Goal: Task Accomplishment & Management: Manage account settings

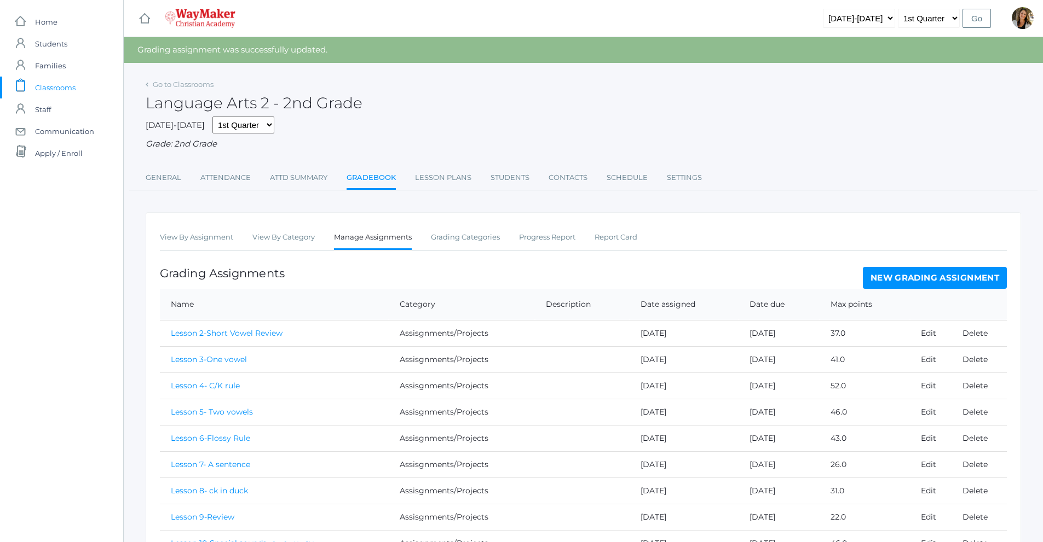
scroll to position [149, 0]
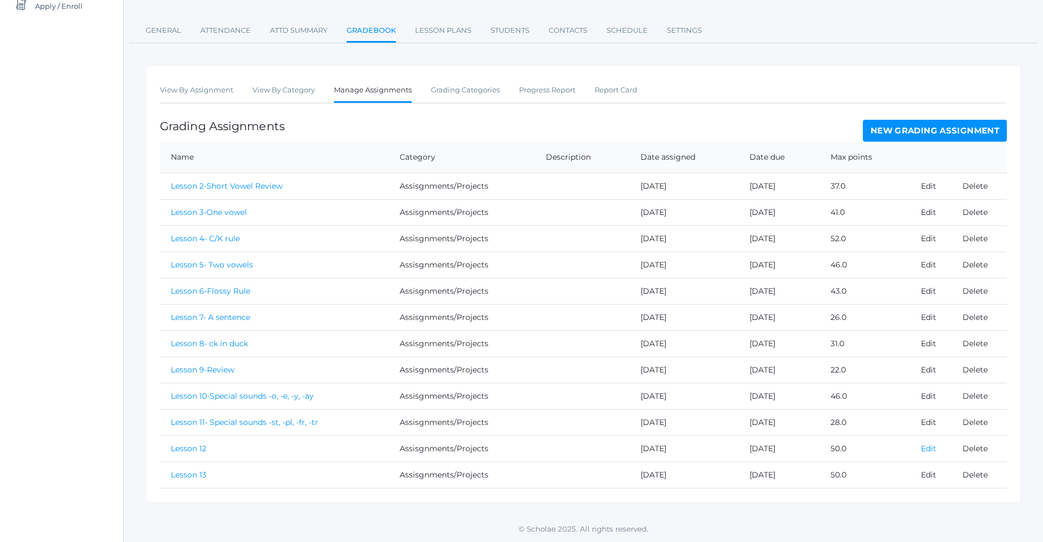
click at [927, 449] on link "Edit" at bounding box center [928, 449] width 15 height 10
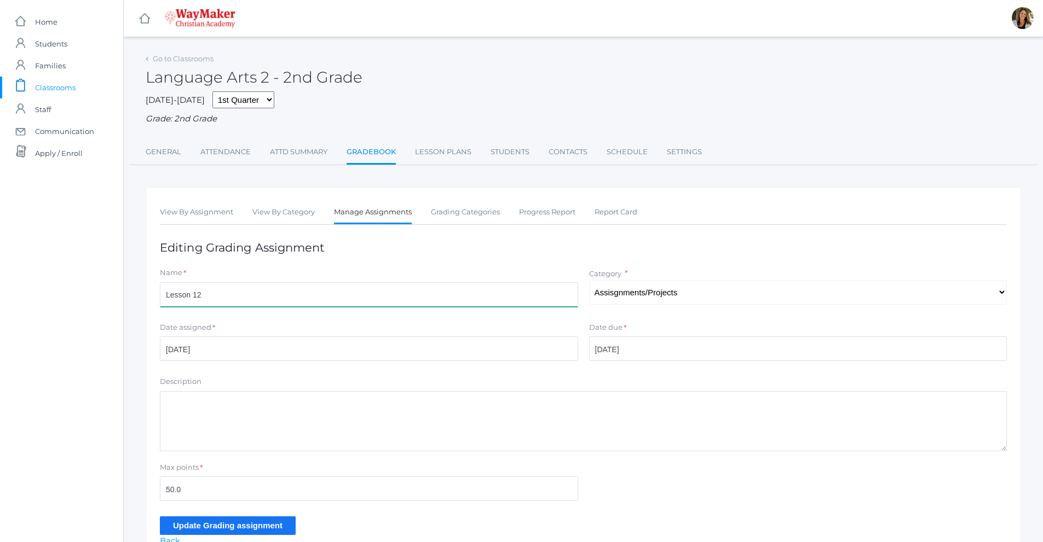
click at [232, 298] on input "Lesson 12" at bounding box center [369, 294] width 418 height 25
type input "Lesson 12- Special sounds -sh, -th, -th"
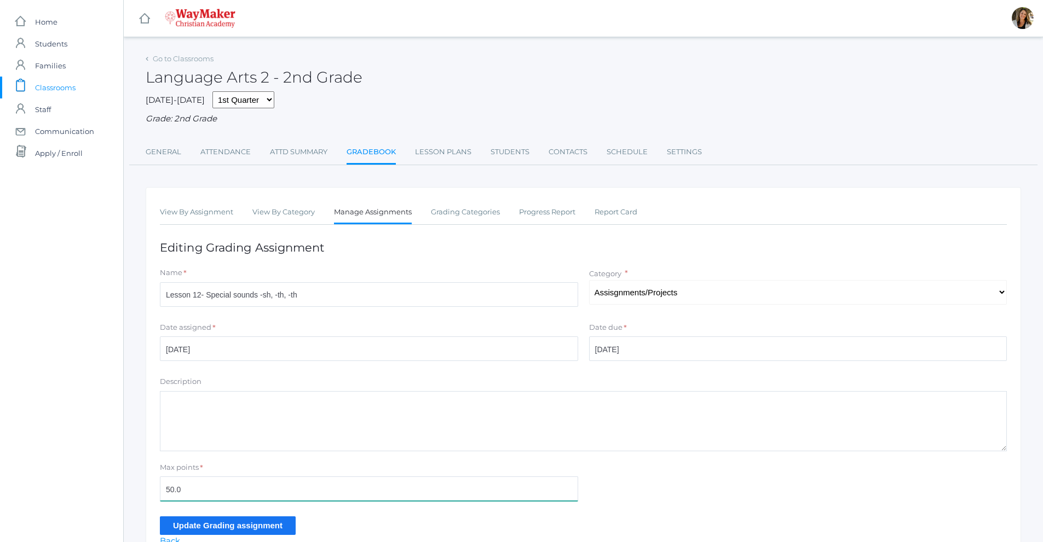
click at [193, 489] on input "50.0" at bounding box center [369, 489] width 418 height 25
type input "5"
type input "48"
click at [240, 523] on input "Update Grading assignment" at bounding box center [228, 526] width 136 height 18
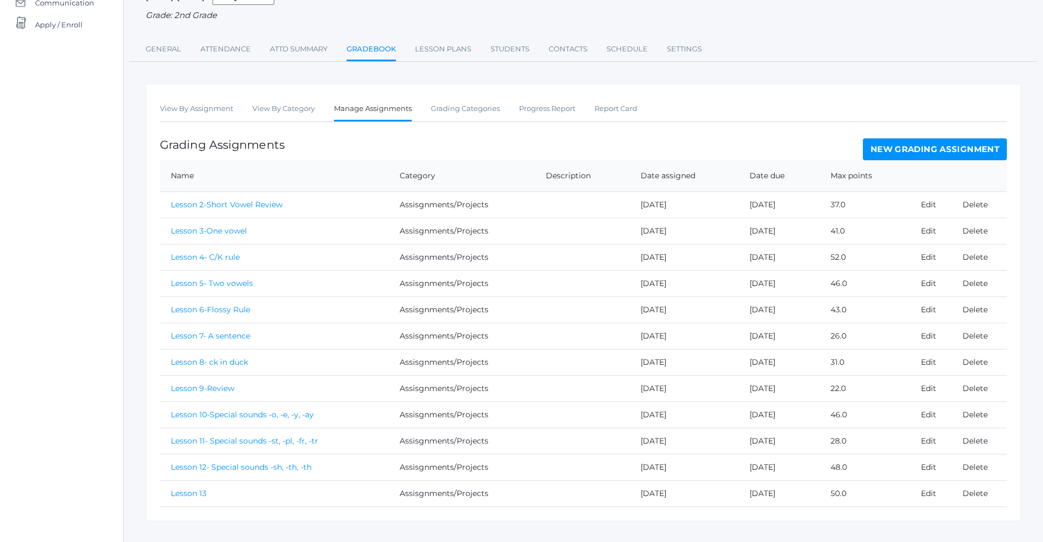
scroll to position [149, 0]
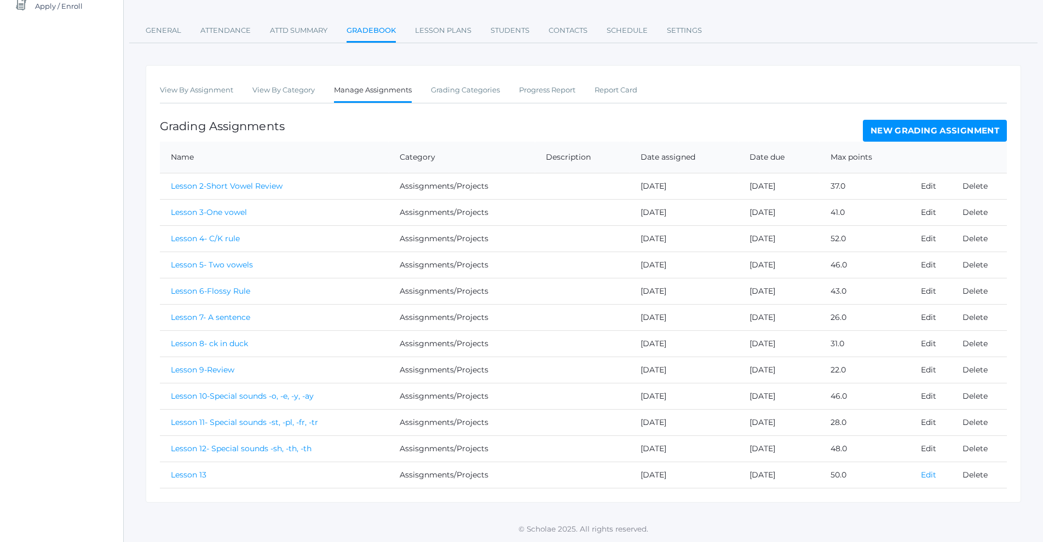
click at [924, 476] on link "Edit" at bounding box center [928, 475] width 15 height 10
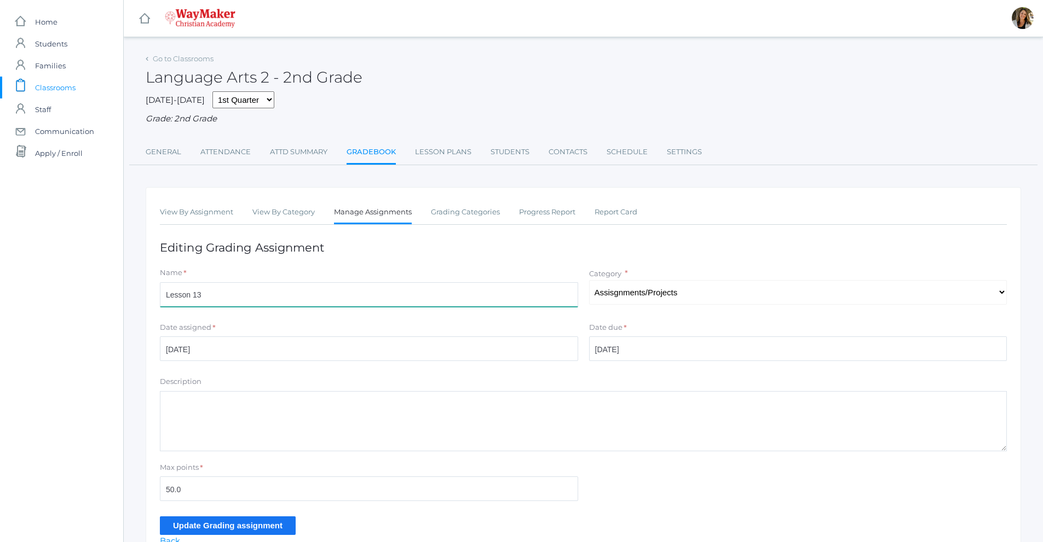
click at [314, 300] on input "Lesson 13" at bounding box center [369, 294] width 418 height 25
click at [296, 297] on input "Lesson 13- Special sounds -bl, -cl, -fl, --gl" at bounding box center [369, 294] width 418 height 25
type input "Lesson 13- Special sounds -bl, -cl, -fl, -gl"
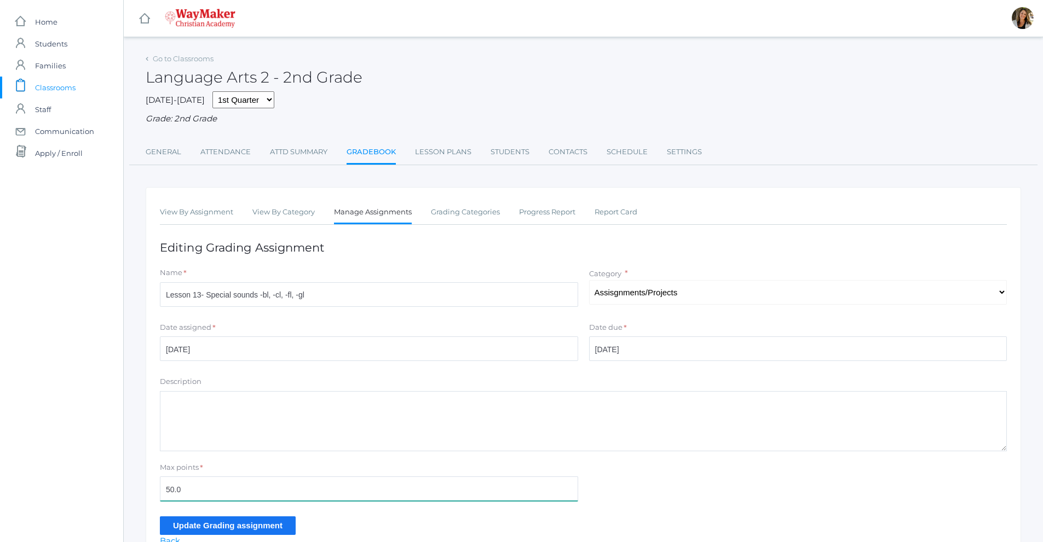
click at [211, 487] on input "50.0" at bounding box center [369, 489] width 418 height 25
type input "5"
type input "38"
click at [205, 530] on input "Update Grading assignment" at bounding box center [228, 526] width 136 height 18
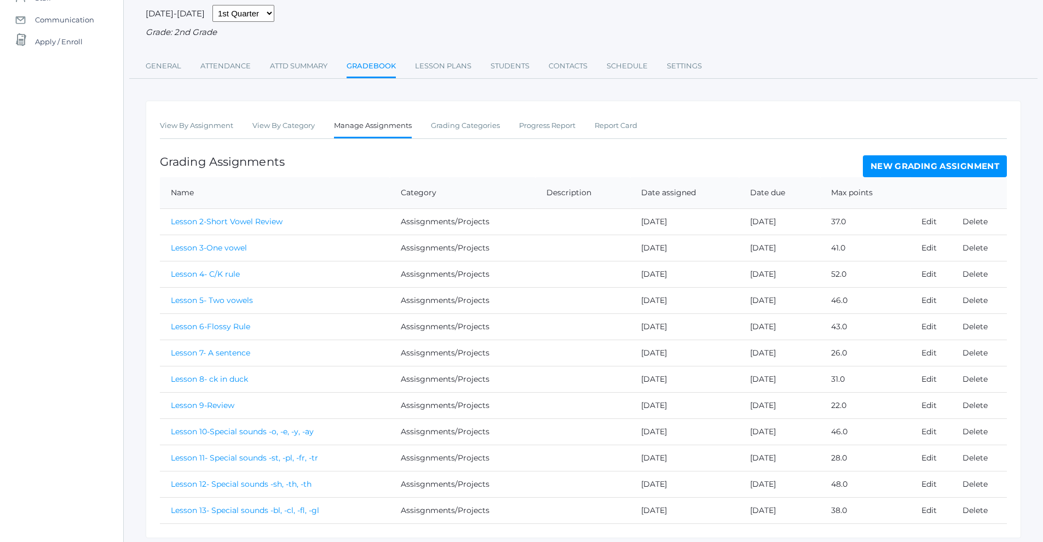
scroll to position [149, 0]
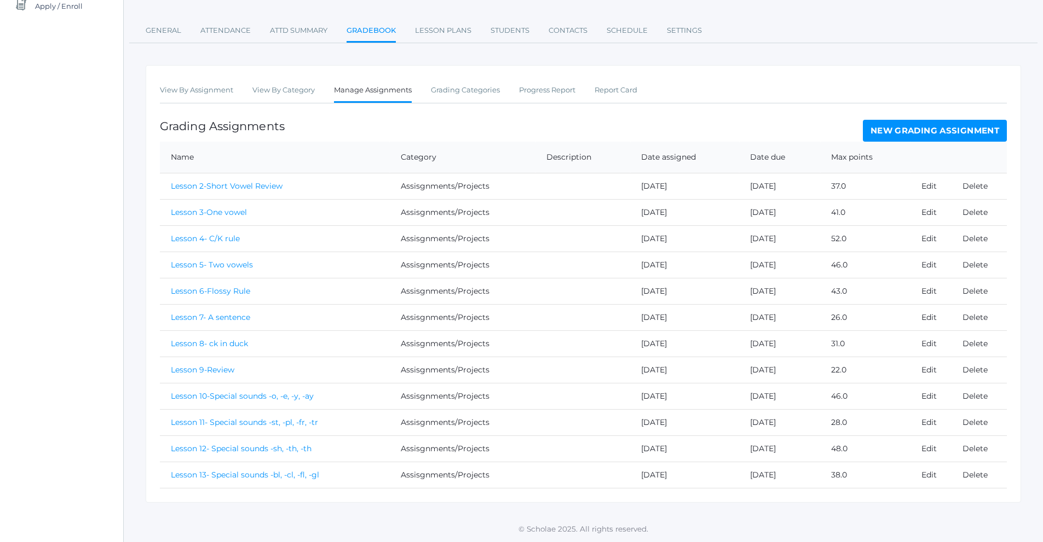
click at [926, 136] on link "New Grading Assignment" at bounding box center [935, 131] width 144 height 22
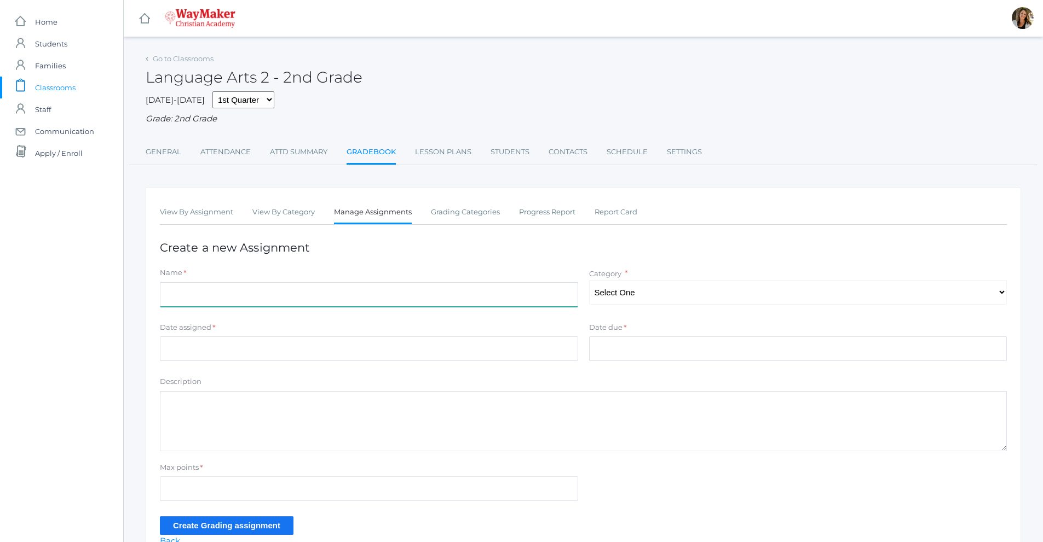
click at [281, 298] on input "Name" at bounding box center [369, 294] width 418 height 25
type input "Lesson 14- Review"
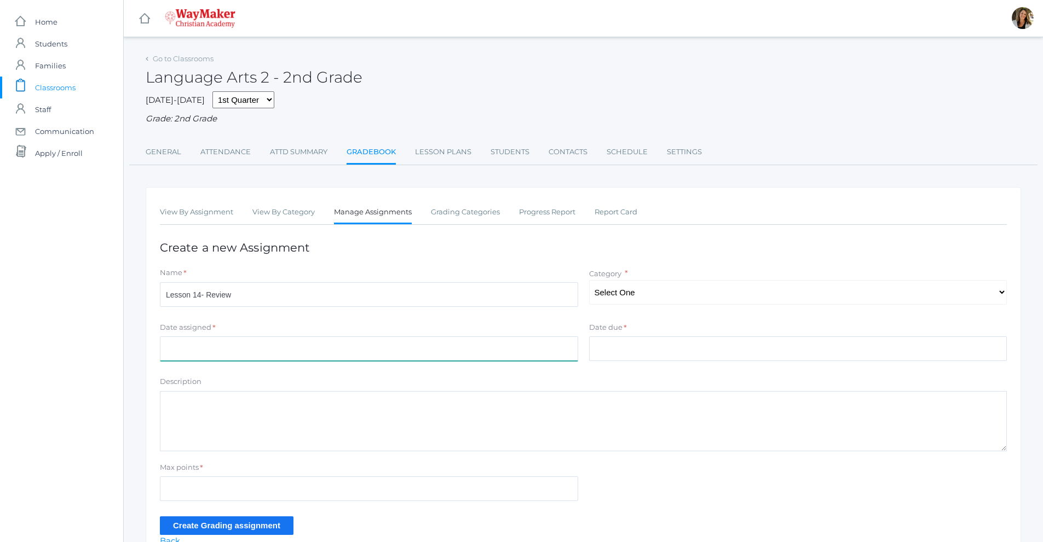
click at [256, 359] on input "Date assigned" at bounding box center [369, 349] width 418 height 25
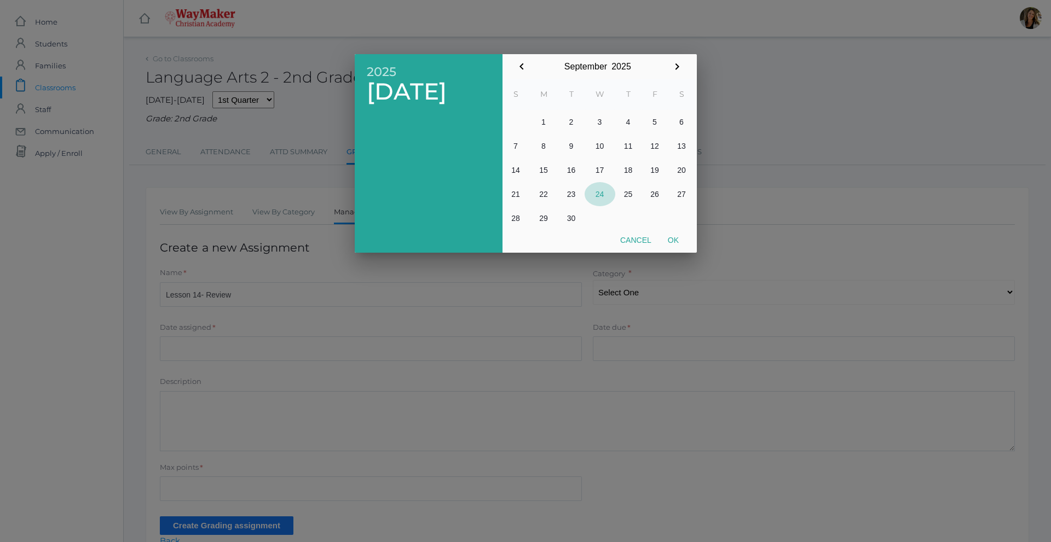
click at [602, 195] on button "24" at bounding box center [600, 194] width 31 height 24
click at [678, 241] on button "Ok" at bounding box center [673, 240] width 27 height 20
type input "2025-09-24"
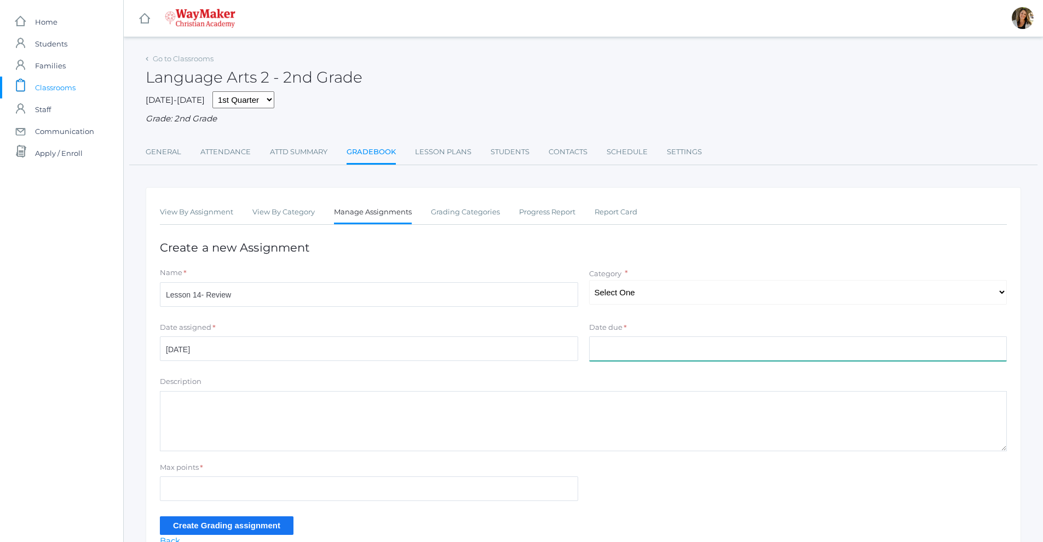
click at [607, 353] on input "Date due" at bounding box center [798, 349] width 418 height 25
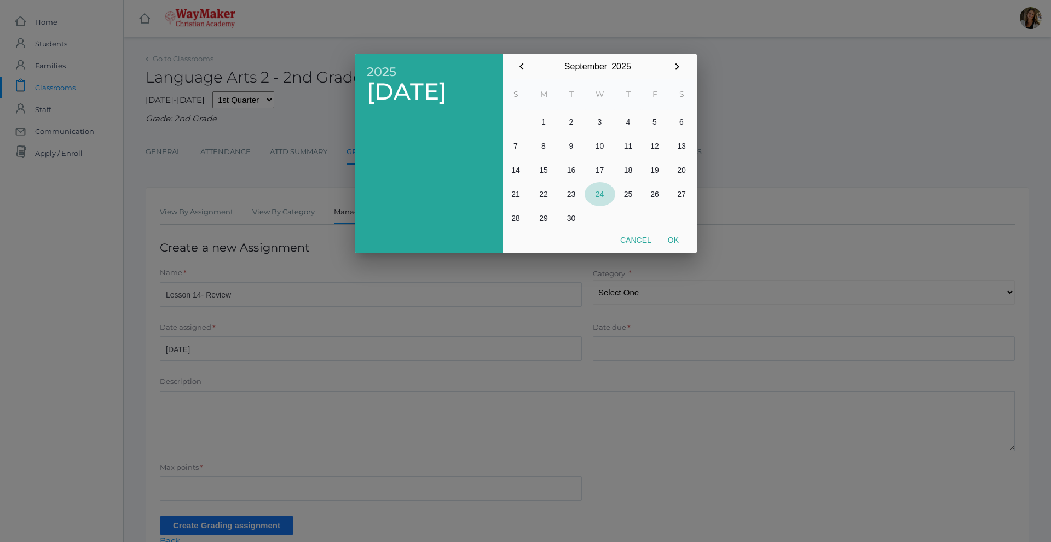
drag, startPoint x: 603, startPoint y: 193, endPoint x: 666, endPoint y: 279, distance: 107.0
click at [605, 194] on button "24" at bounding box center [600, 194] width 31 height 24
click at [673, 296] on div at bounding box center [525, 203] width 1051 height 678
click at [673, 296] on div at bounding box center [521, 203] width 1043 height 678
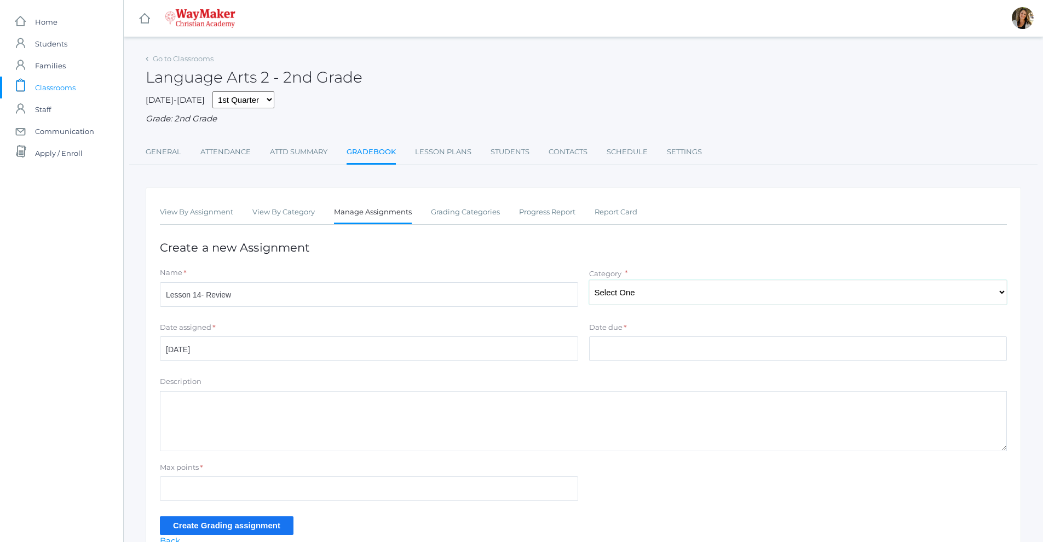
click at [670, 293] on select "Select One Participation Assisgnments/Projects Tests" at bounding box center [798, 292] width 418 height 25
select select "1184"
click at [589, 281] on select "Select One Participation Assisgnments/Projects Tests" at bounding box center [798, 292] width 418 height 25
click at [186, 484] on input "Max points" at bounding box center [369, 489] width 418 height 25
type input "40"
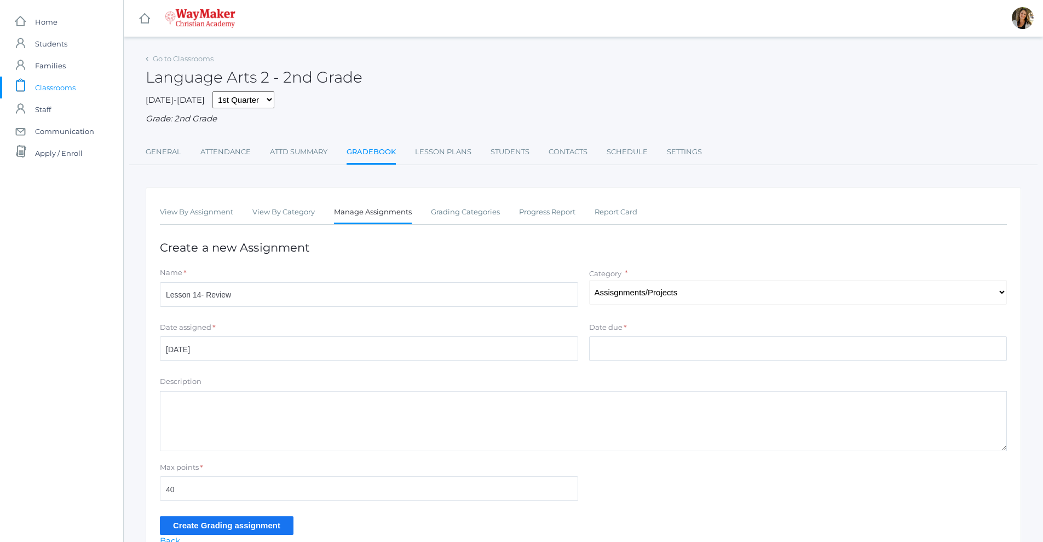
click at [220, 520] on input "Create Grading assignment" at bounding box center [227, 526] width 134 height 18
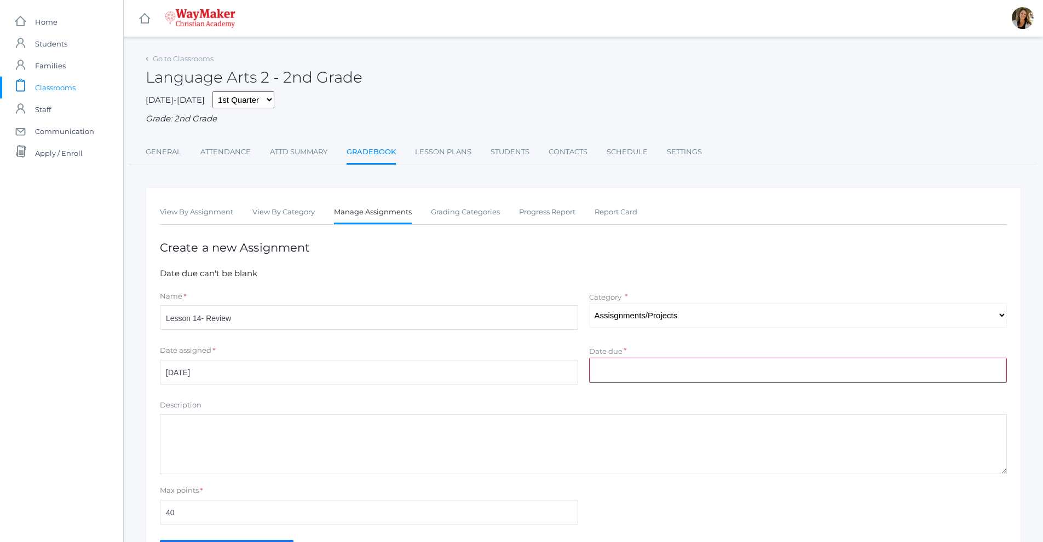
click at [614, 365] on input "Date due" at bounding box center [798, 370] width 418 height 25
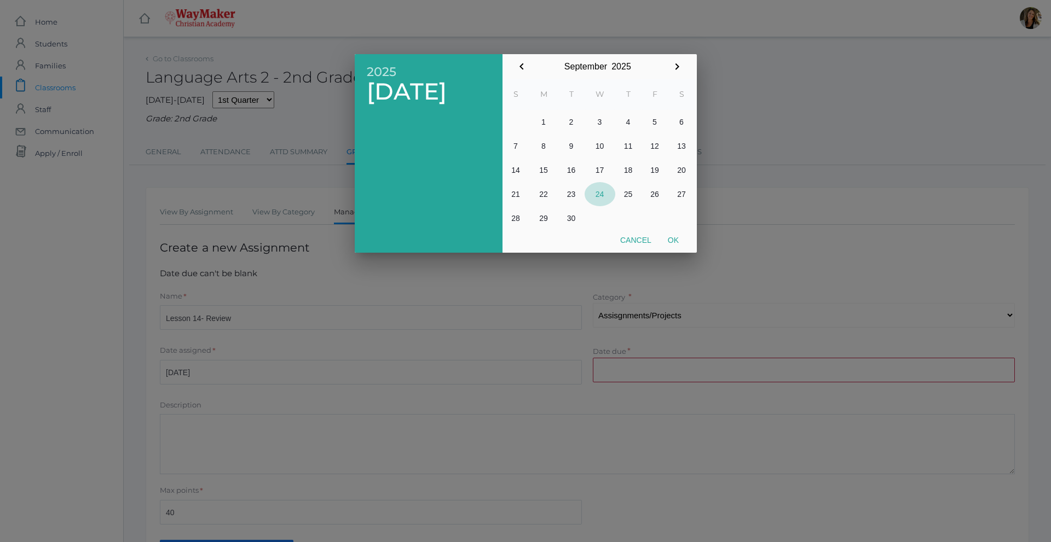
click at [602, 193] on button "24" at bounding box center [600, 194] width 31 height 24
click at [675, 242] on button "Ok" at bounding box center [673, 240] width 27 height 20
type input "2025-09-24"
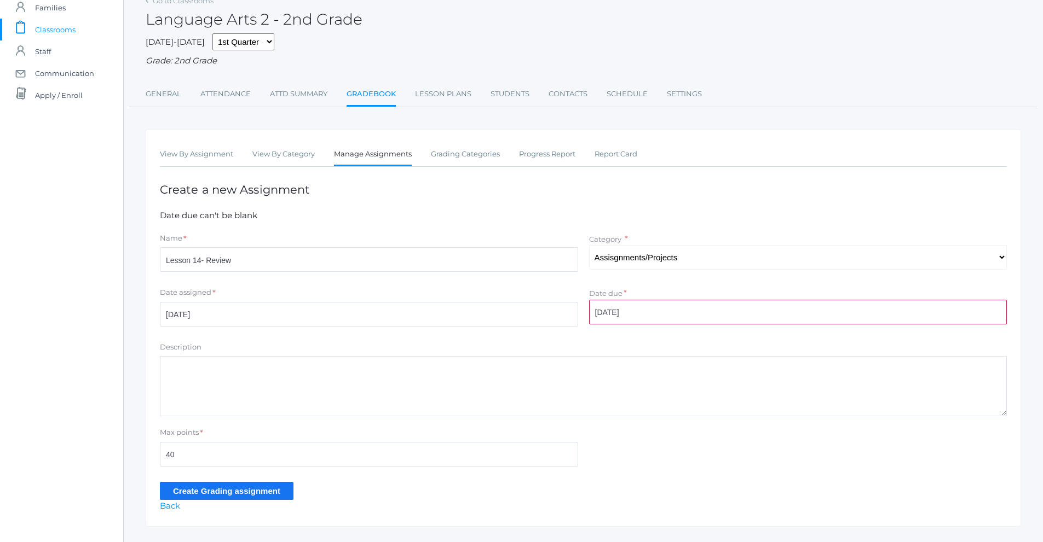
scroll to position [84, 0]
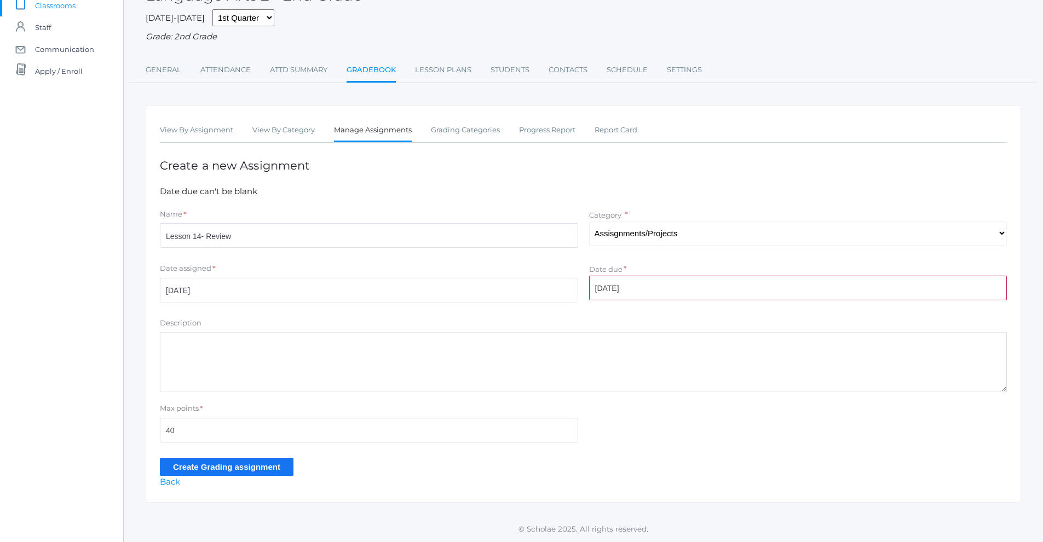
click at [259, 473] on input "Create Grading assignment" at bounding box center [227, 467] width 134 height 18
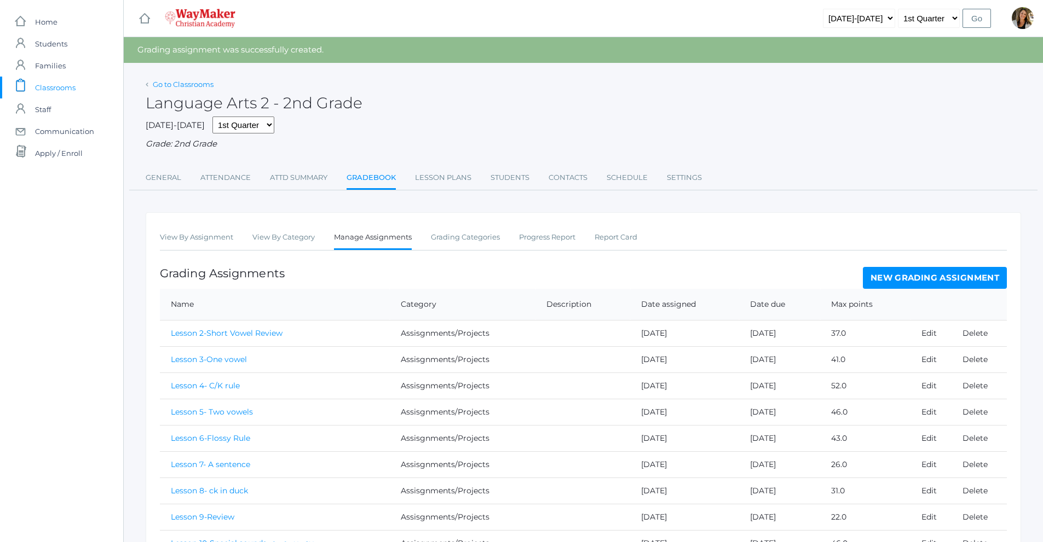
click at [209, 88] on link "Go to Classrooms" at bounding box center [183, 84] width 61 height 9
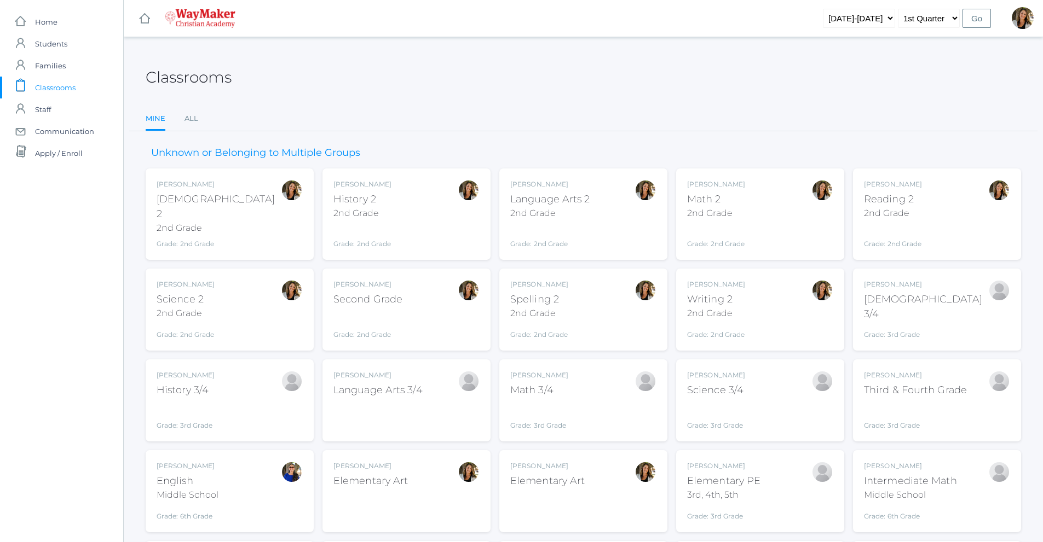
click at [390, 313] on div "Grade: 2nd Grade" at bounding box center [367, 325] width 69 height 28
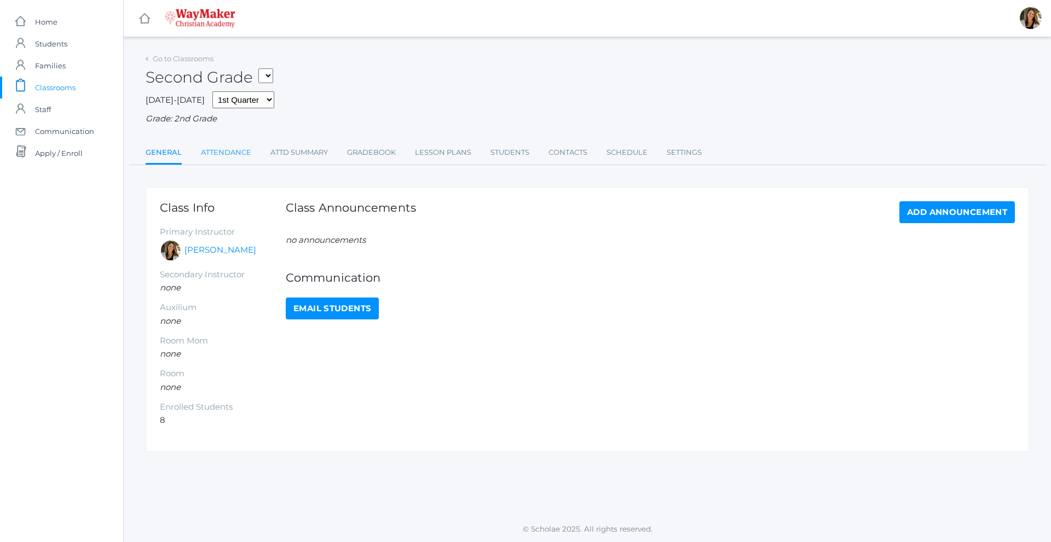
click at [229, 152] on link "Attendance" at bounding box center [226, 153] width 50 height 22
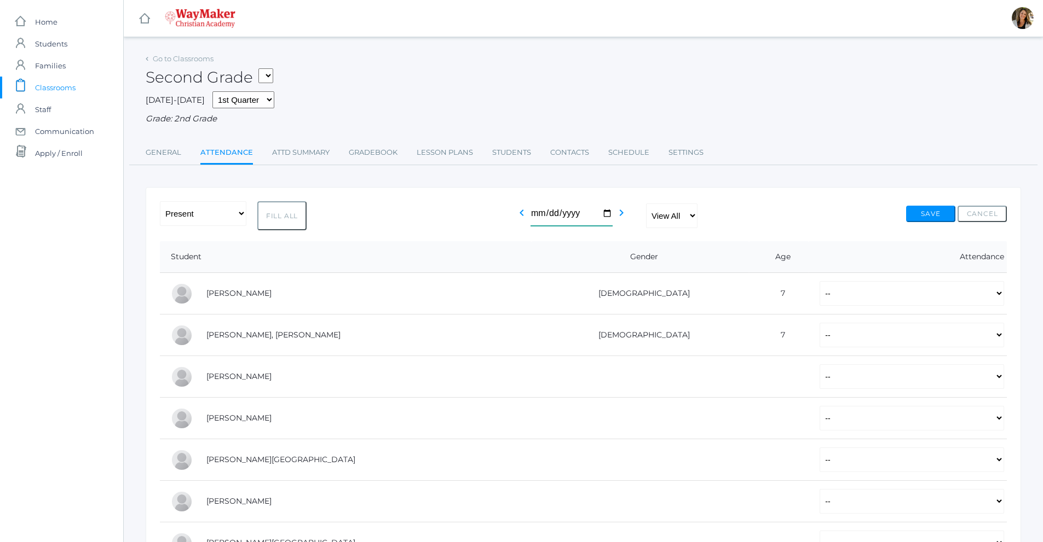
click at [606, 216] on input "2025-09-24" at bounding box center [571, 213] width 82 height 25
type input "[DATE]"
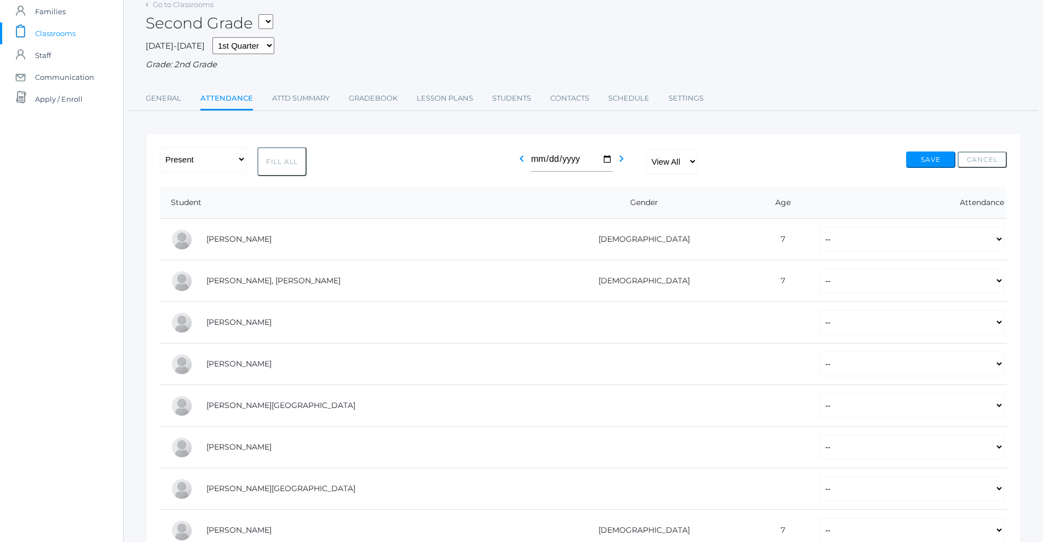
scroll to position [109, 0]
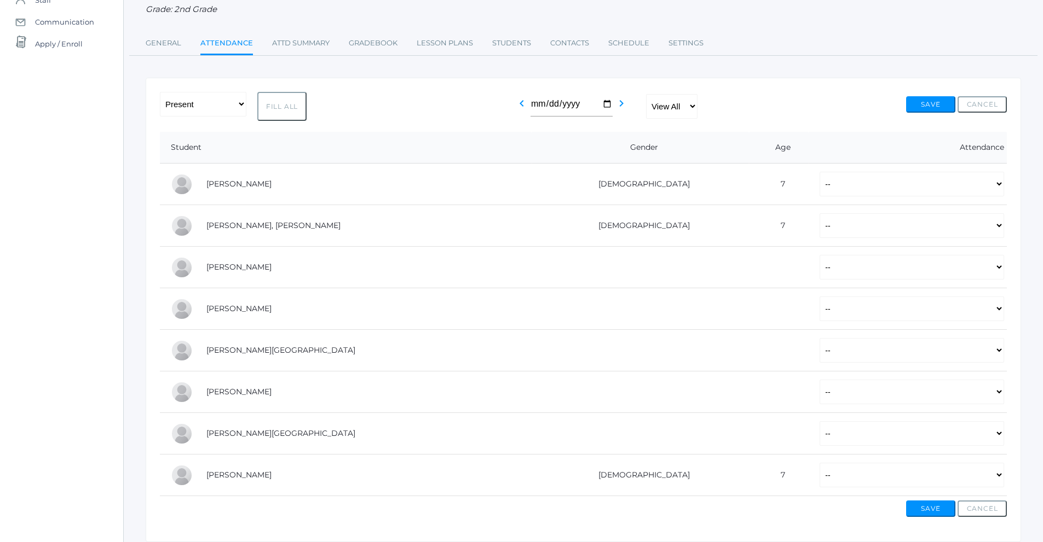
click at [289, 108] on button "Fill All" at bounding box center [281, 106] width 49 height 29
select select "P"
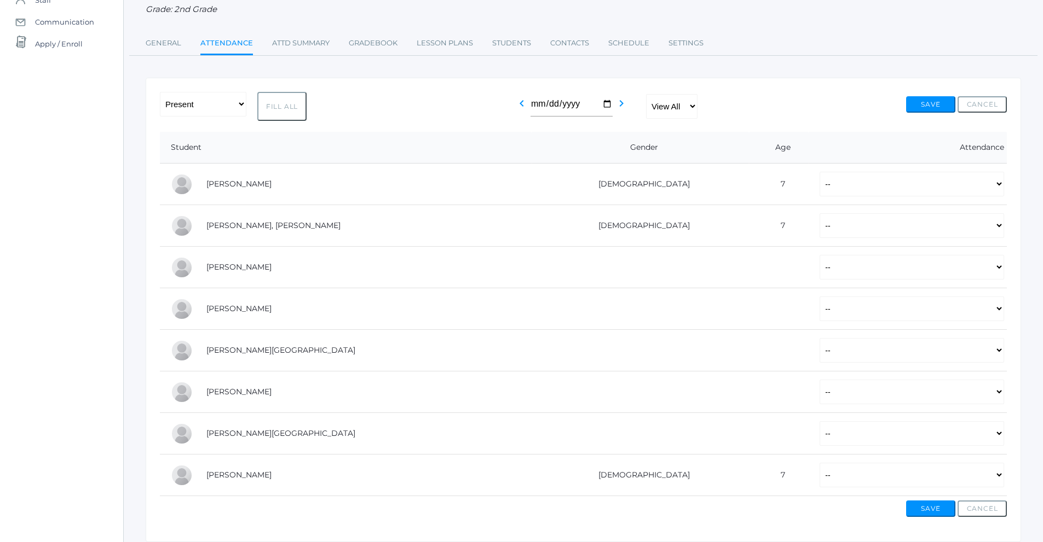
select select "P"
click at [932, 110] on button "Save" at bounding box center [930, 104] width 49 height 16
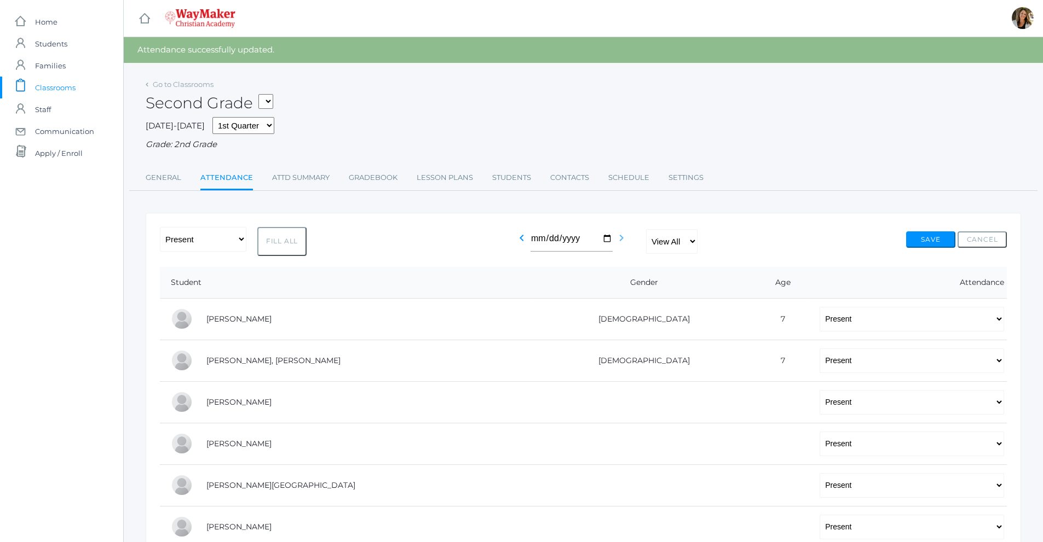
click at [617, 244] on icon "chevron_right" at bounding box center [621, 238] width 13 height 13
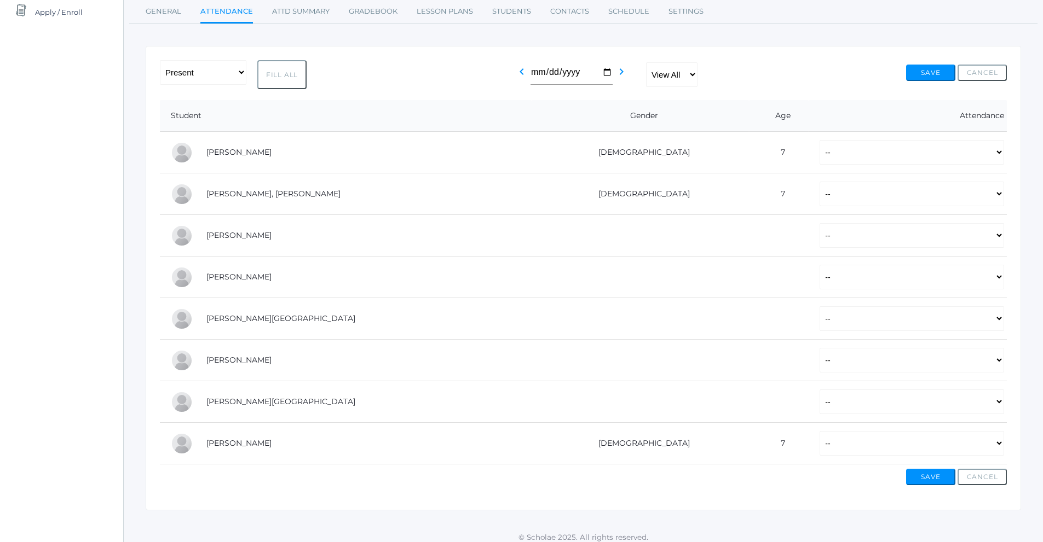
scroll to position [151, 0]
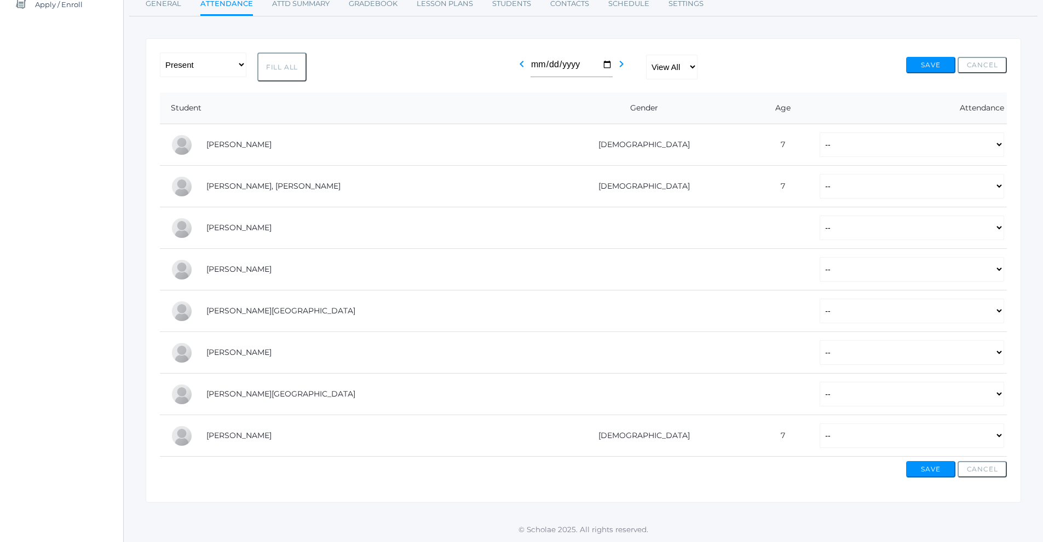
click at [263, 65] on button "Fill All" at bounding box center [281, 67] width 49 height 29
select select "P"
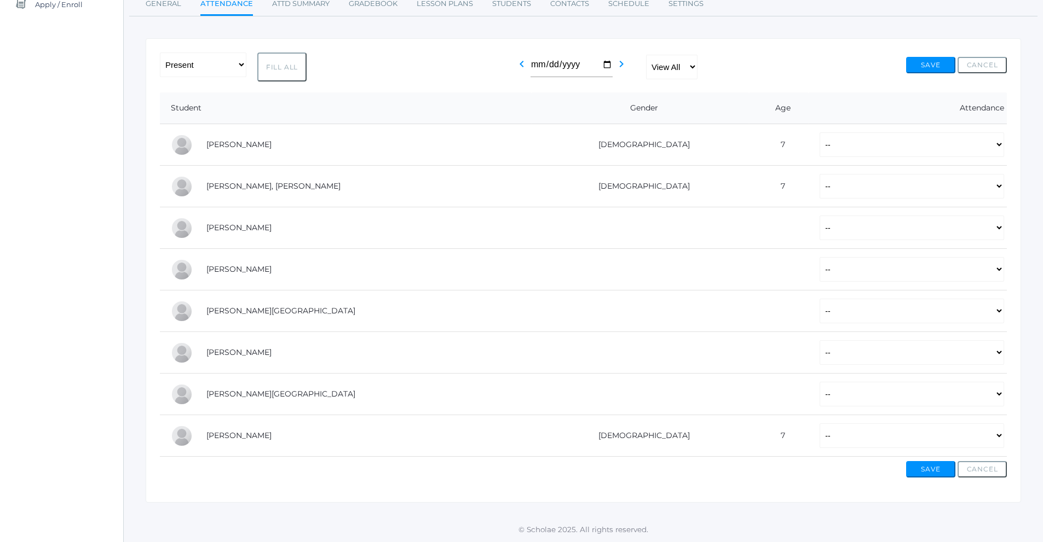
select select "P"
click at [819, 234] on select "-- Present Tardy Excused Tardy Unexcused Absent Excused Absent Unexcused" at bounding box center [911, 228] width 184 height 25
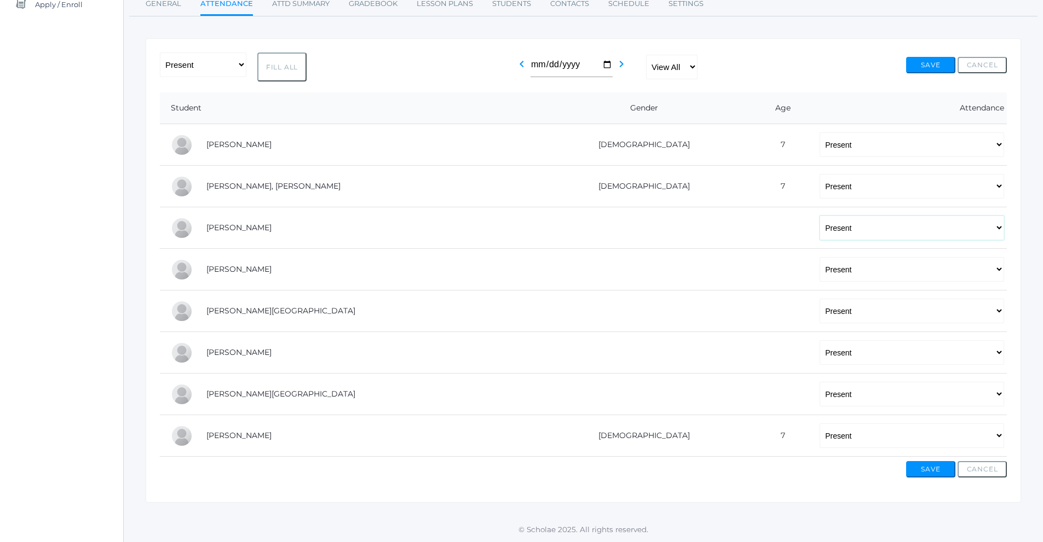
select select "AE"
click at [819, 216] on select "-- Present Tardy Excused Tardy Unexcused Absent Excused Absent Unexcused" at bounding box center [911, 228] width 184 height 25
click at [819, 310] on select "-- Present Tardy Excused Tardy Unexcused Absent Excused Absent Unexcused" at bounding box center [911, 311] width 184 height 25
select select
click at [819, 299] on select "-- Present Tardy Excused Tardy Unexcused Absent Excused Absent Unexcused" at bounding box center [911, 311] width 184 height 25
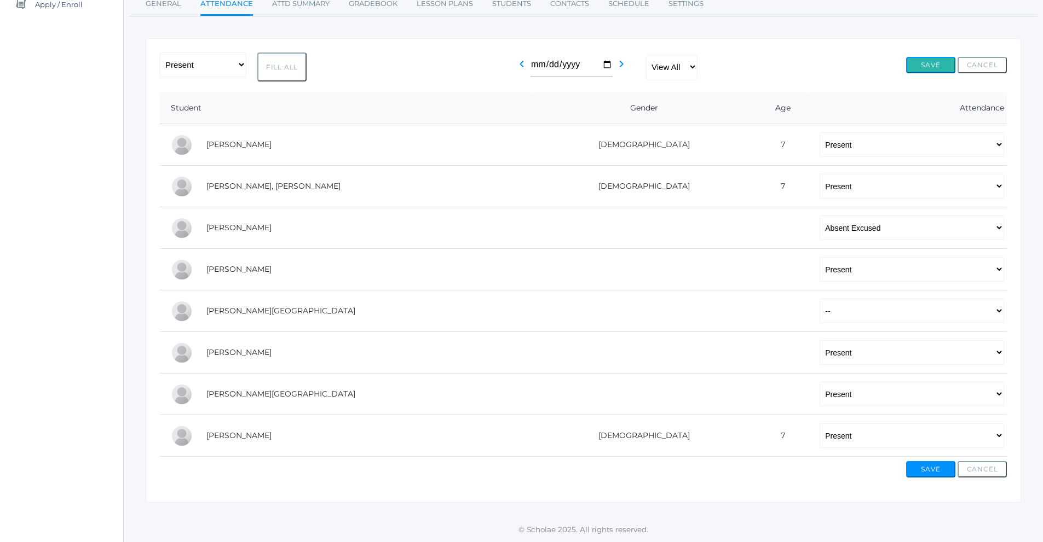
click at [933, 68] on button "Save" at bounding box center [930, 65] width 49 height 16
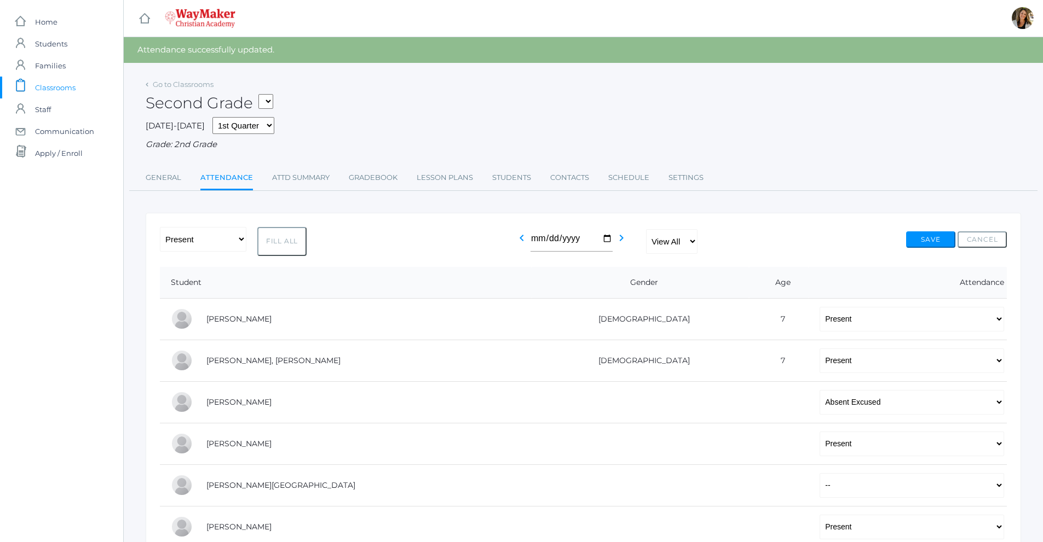
click at [175, 89] on div "Go to Classrooms" at bounding box center [180, 84] width 68 height 11
click at [180, 84] on link "Go to Classrooms" at bounding box center [183, 84] width 61 height 9
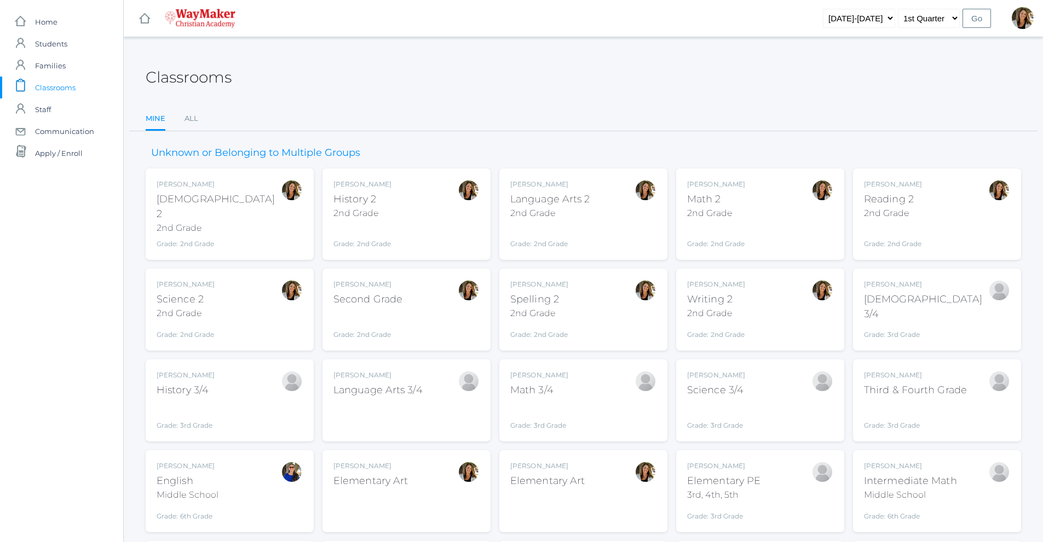
click at [748, 227] on div "Amber Farnes Math 2 2nd Grade Grade: 2nd Grade 02ELEM" at bounding box center [760, 215] width 146 height 70
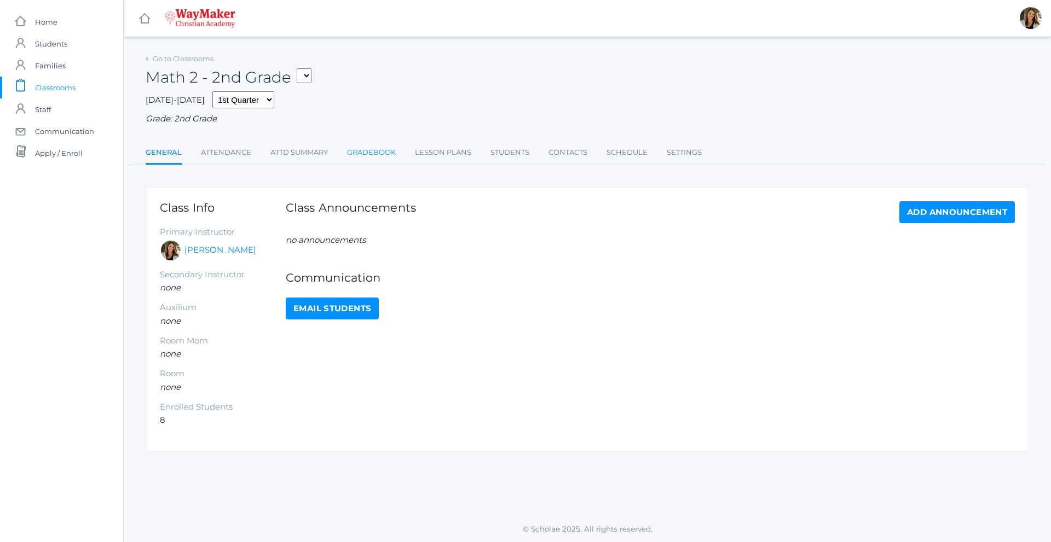
click at [366, 153] on link "Gradebook" at bounding box center [371, 153] width 49 height 22
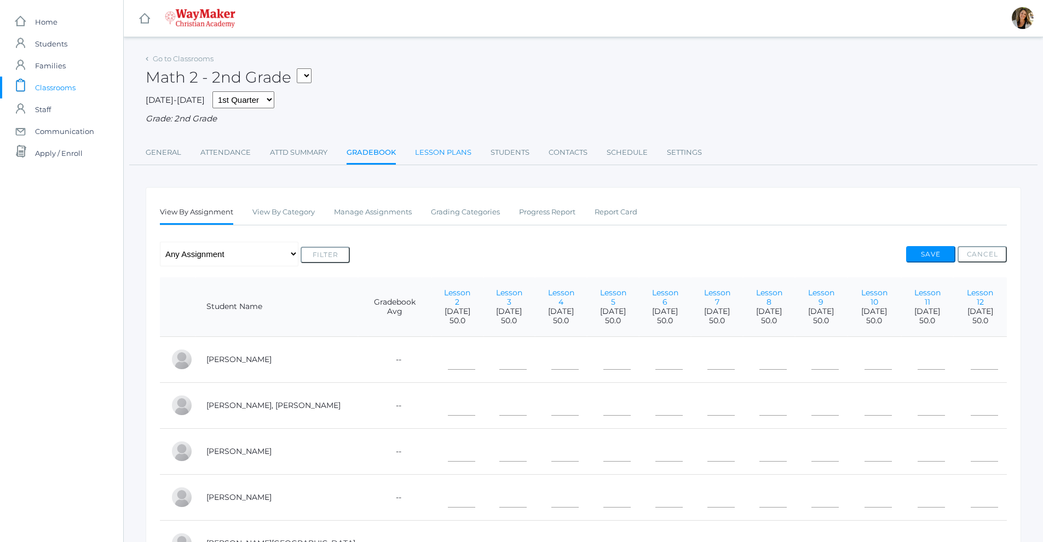
click at [452, 156] on link "Lesson Plans" at bounding box center [443, 153] width 56 height 22
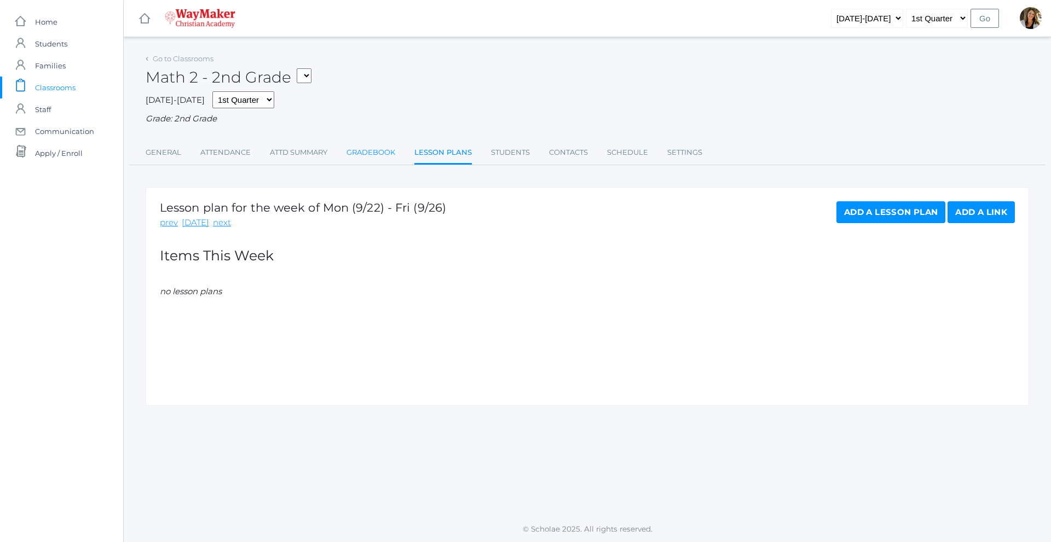
click at [366, 161] on link "Gradebook" at bounding box center [371, 153] width 49 height 22
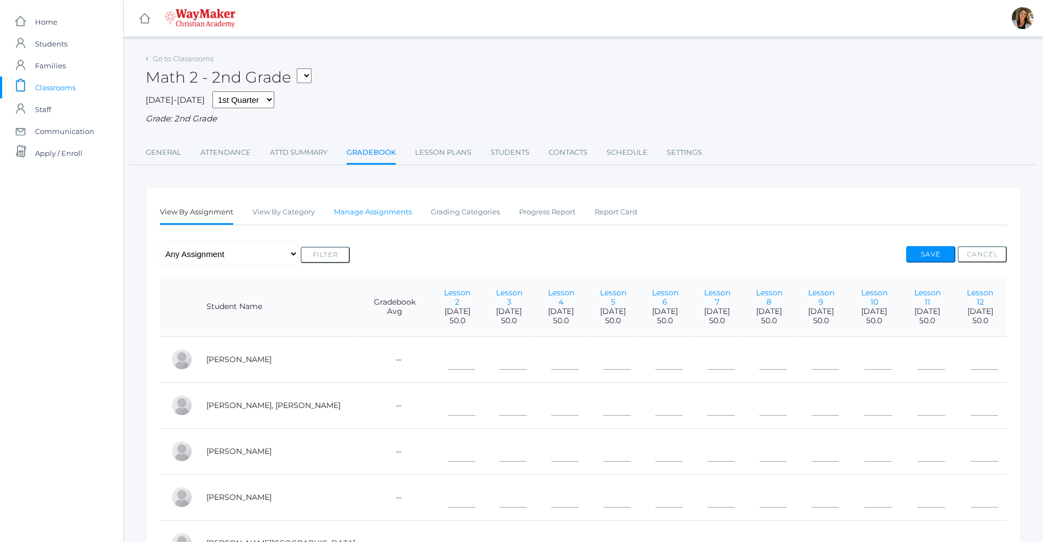
click at [377, 210] on link "Manage Assignments" at bounding box center [373, 212] width 78 height 22
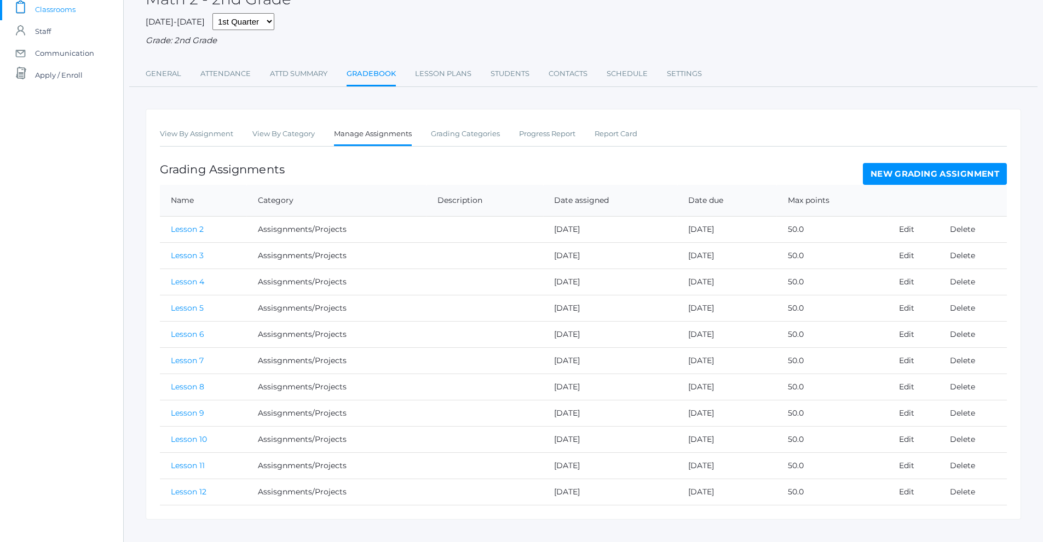
scroll to position [97, 0]
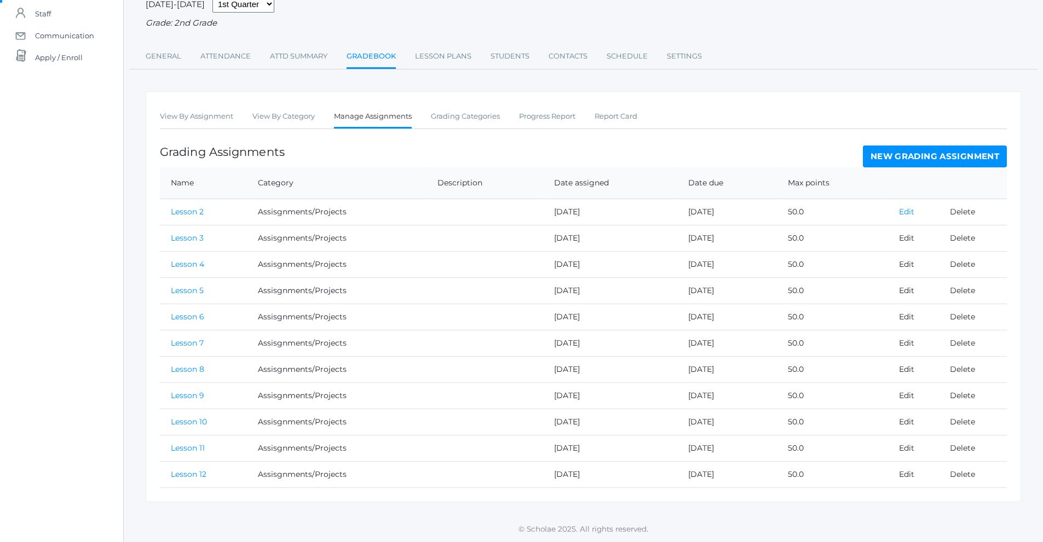
click at [905, 213] on link "Edit" at bounding box center [906, 212] width 15 height 10
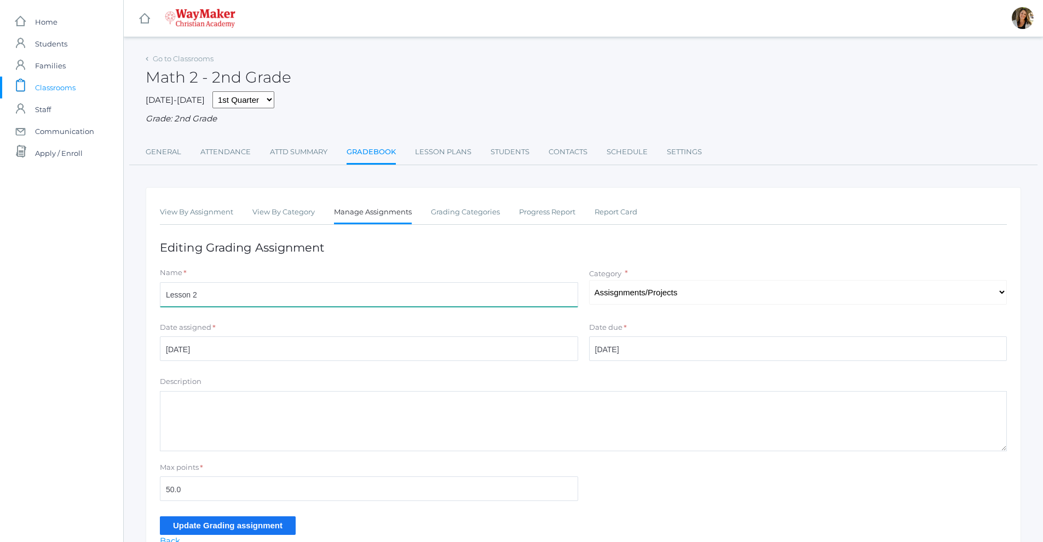
click at [347, 291] on input "Lesson 2" at bounding box center [369, 294] width 418 height 25
drag, startPoint x: 457, startPoint y: 301, endPoint x: 265, endPoint y: 314, distance: 192.0
click at [280, 311] on div "Name * Lesson 2- Addition, Counting Backwards, Number words, Missing Numbers, L…" at bounding box center [368, 290] width 429 height 44
type input "Lesson 2- Addition, Counting Backwards, Number words, Missing Numbers, Left/Rig…"
click at [245, 314] on form "Name * Lesson 2- Addition, Counting Backwards, Number words, Missing Numbers, L…" at bounding box center [583, 401] width 847 height 267
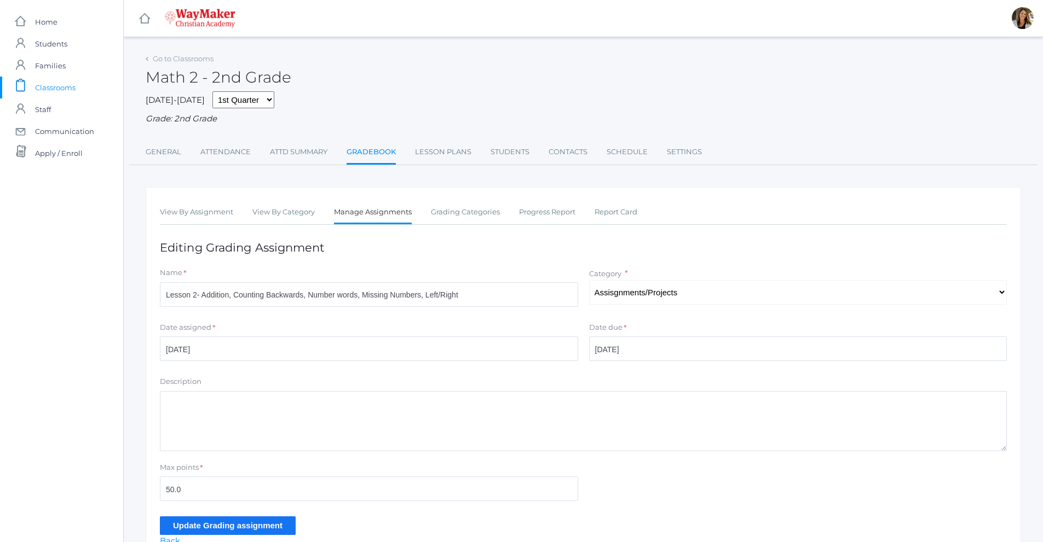
click at [238, 315] on form "Name * Lesson 2- Addition, Counting Backwards, Number words, Missing Numbers, L…" at bounding box center [583, 401] width 847 height 267
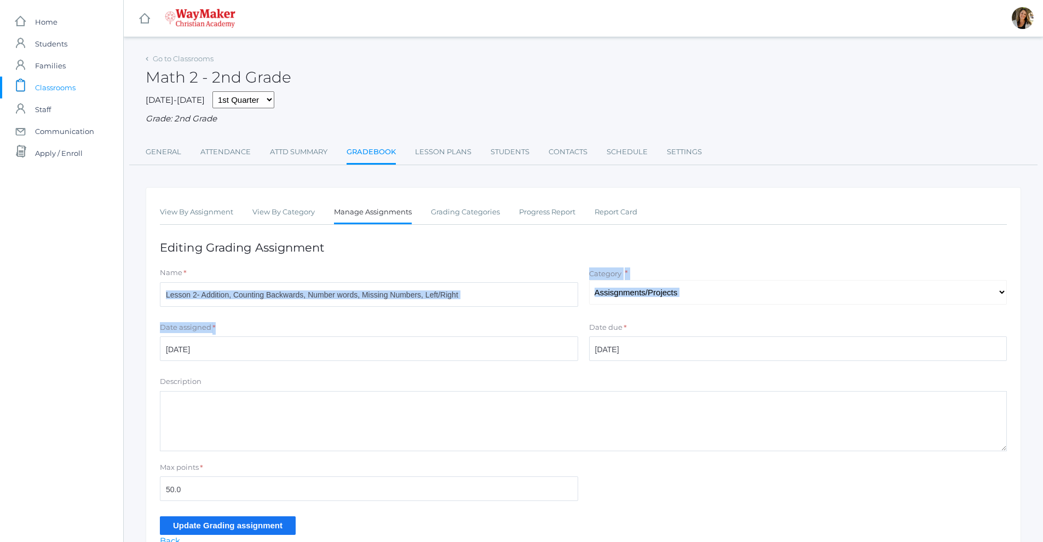
drag, startPoint x: 234, startPoint y: 315, endPoint x: 200, endPoint y: 298, distance: 38.4
click at [200, 298] on form "Name * Lesson 2- Addition, Counting Backwards, Number words, Missing Numbers, L…" at bounding box center [583, 401] width 847 height 267
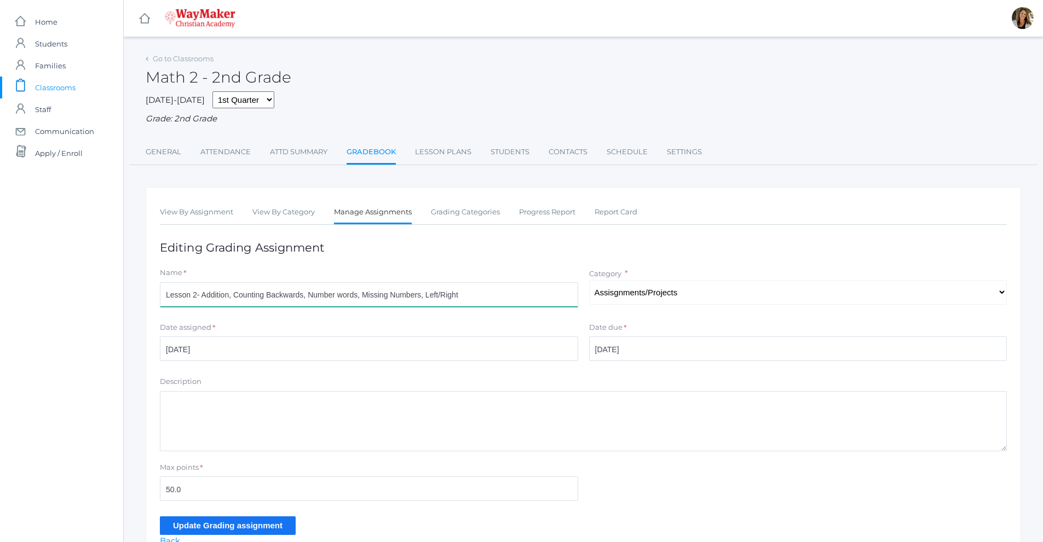
click at [200, 298] on input "Lesson 2- Addition, Counting Backwards, Number words, Missing Numbers, Left/Rig…" at bounding box center [369, 294] width 418 height 25
click at [200, 296] on input "Lesson 2- Addition, Counting Backwards, Number words, Missing Numbers, Left/Rig…" at bounding box center [369, 294] width 418 height 25
drag, startPoint x: 200, startPoint y: 296, endPoint x: 267, endPoint y: 297, distance: 67.3
click at [201, 296] on input "Lesson 2- Addition, Counting Backwards, Number words, Missing Numbers, Left/Rig…" at bounding box center [369, 294] width 418 height 25
drag, startPoint x: 267, startPoint y: 297, endPoint x: 409, endPoint y: 292, distance: 141.9
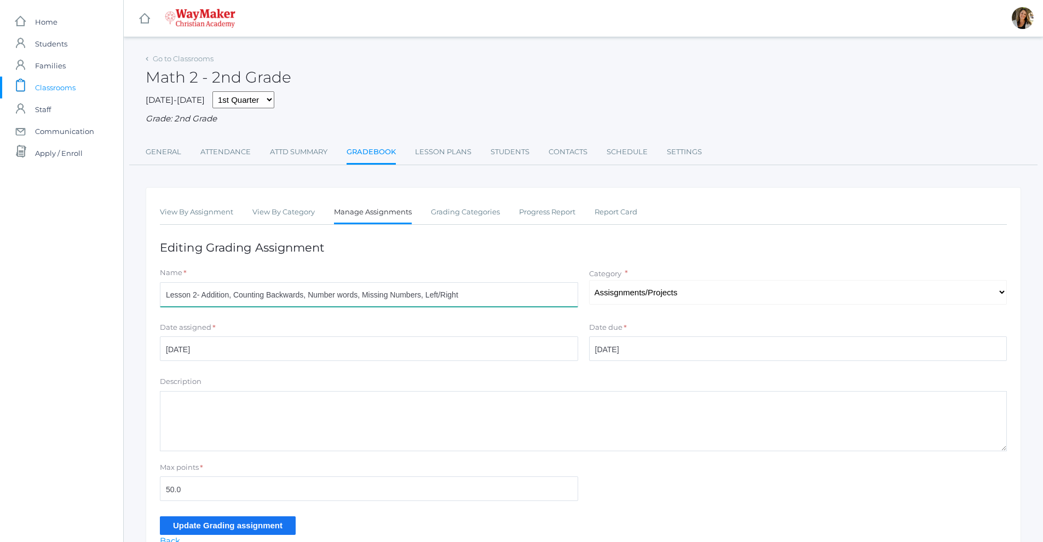
click at [366, 295] on input "Lesson 2- Addition, Counting Backwards, Number words, Missing Numbers, Left/Rig…" at bounding box center [369, 294] width 418 height 25
drag, startPoint x: 409, startPoint y: 292, endPoint x: 452, endPoint y: 293, distance: 43.3
click at [451, 292] on input "Lesson 2- Addition, Counting Backwards, Number words, Missing Numbers, Left/Rig…" at bounding box center [369, 294] width 418 height 25
click at [454, 293] on input "Lesson 2- Addition, Counting Backwards, Number words, Missing Numbers, Left/Rig…" at bounding box center [369, 294] width 418 height 25
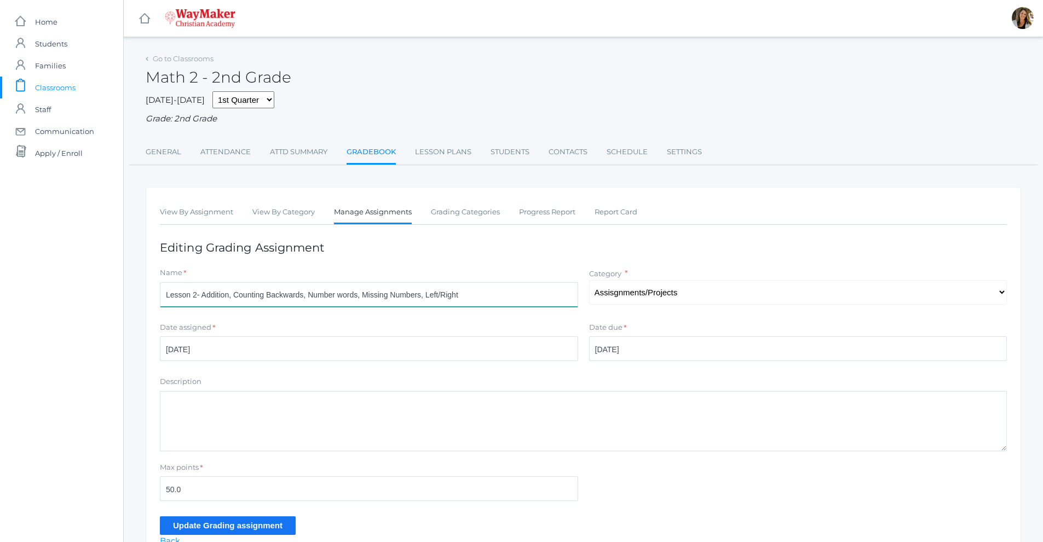
click at [454, 293] on input "Lesson 2- Addition, Counting Backwards, Number words, Missing Numbers, Left/Rig…" at bounding box center [369, 294] width 418 height 25
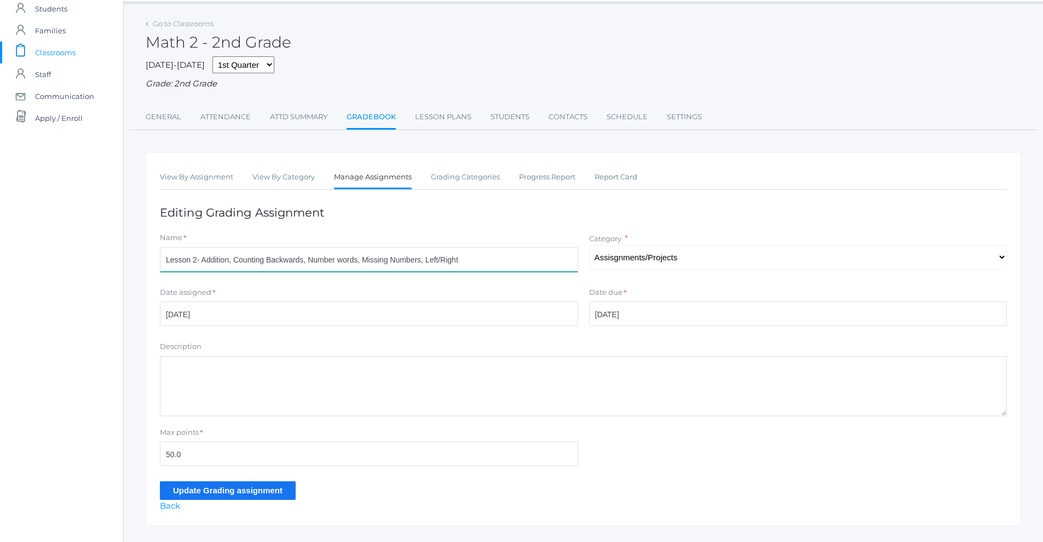
scroll to position [60, 0]
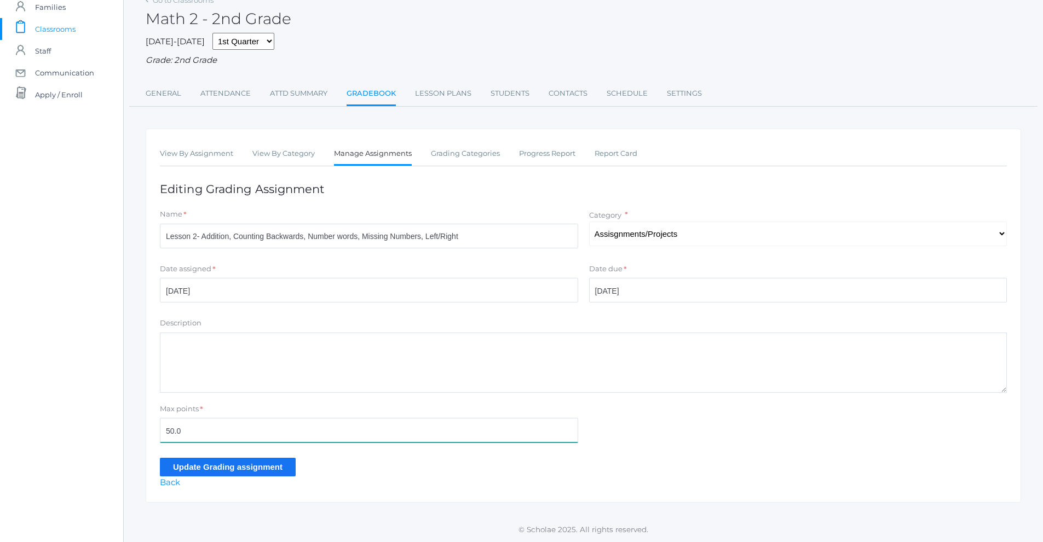
click at [189, 421] on input "50.0" at bounding box center [369, 430] width 418 height 25
type input "5"
type input "41"
click at [245, 471] on input "Update Grading assignment" at bounding box center [228, 467] width 136 height 18
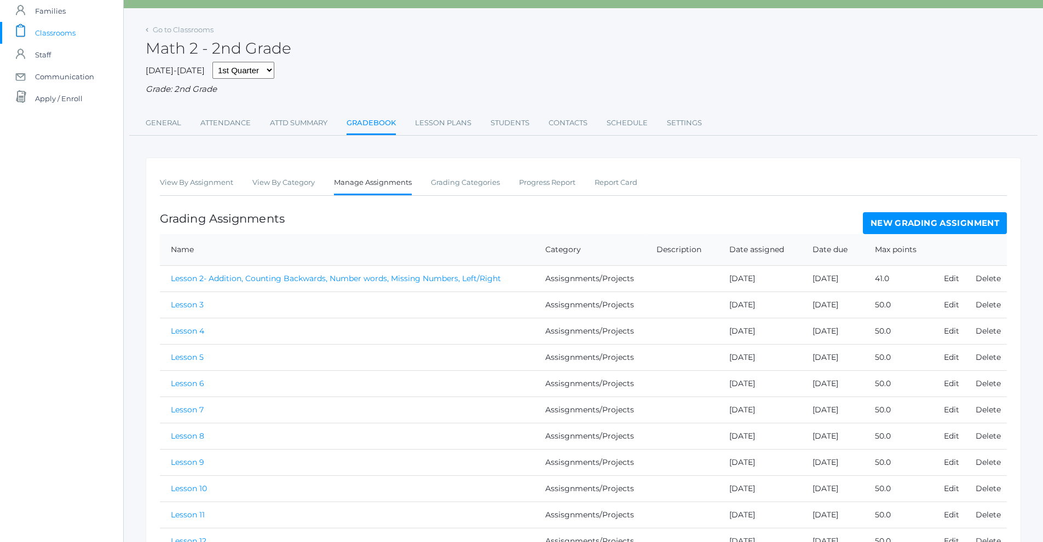
scroll to position [109, 0]
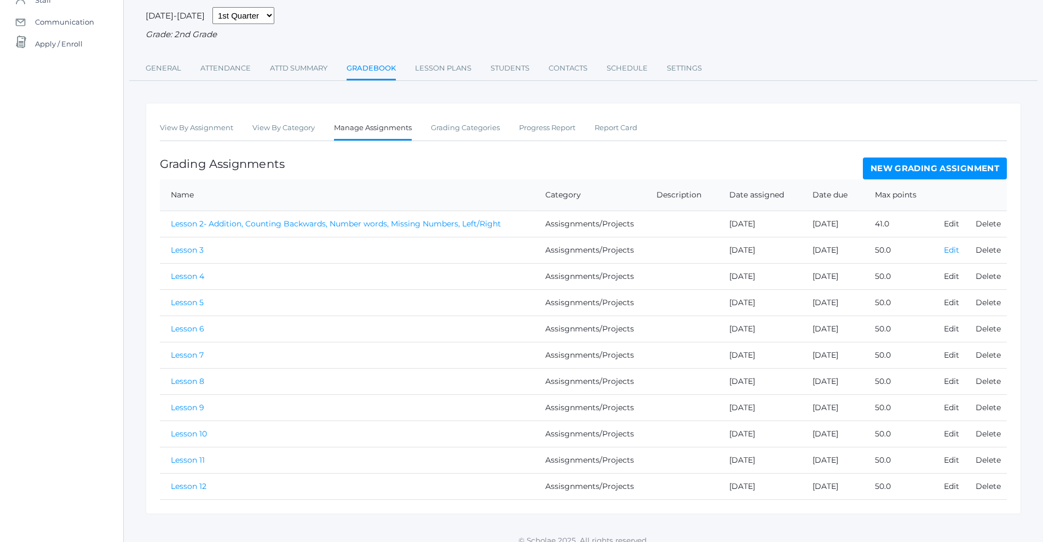
click at [948, 252] on link "Edit" at bounding box center [951, 250] width 15 height 10
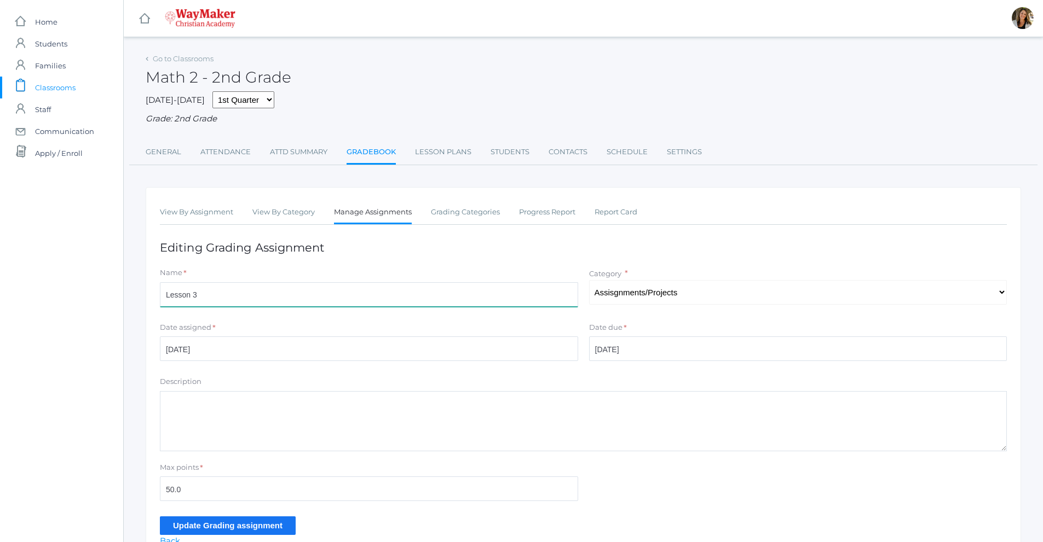
click at [214, 301] on input "Lesson 3" at bounding box center [369, 294] width 418 height 25
paste input "Lesson 2- Addition, Counting Backwards, Number words, Missing Numbers, Left/Rig…"
click at [232, 297] on input "Lesson 3- Lesson 2- Addition, Counting Backwards, Number words, Missing Numbers…" at bounding box center [369, 294] width 418 height 25
click at [204, 296] on input "Lesson 3- Addition, Counting Backwards, Number words, Missing Numbers, Left/Rig…" at bounding box center [369, 294] width 418 height 25
click at [484, 302] on input "Lesson 3- Addition, Counting Backwards, Number words, Missing Numbers, Left/Rig…" at bounding box center [369, 294] width 418 height 25
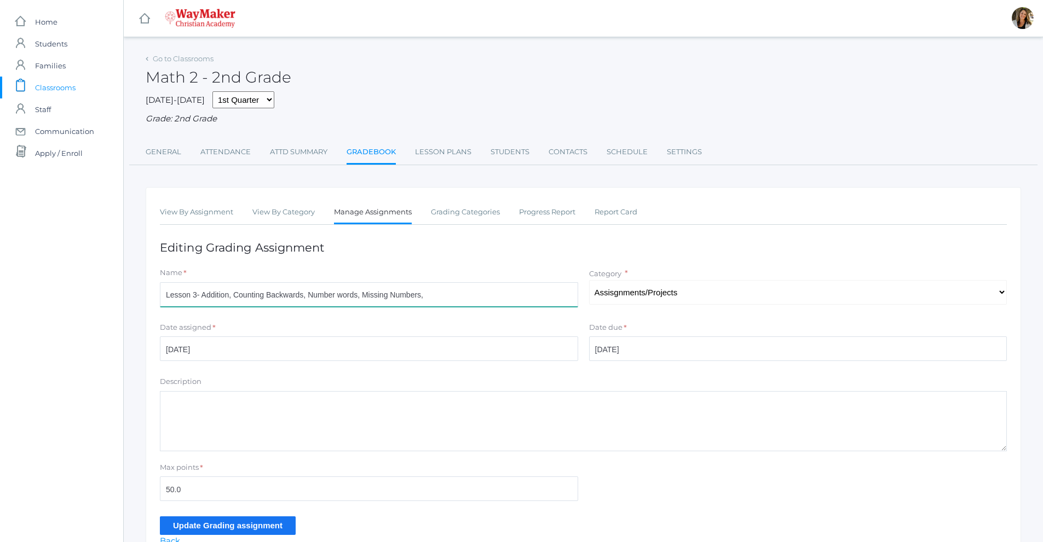
click at [356, 299] on input "Lesson 3- Addition, Counting Backwards, Number words, Missing Numbers," at bounding box center [369, 294] width 418 height 25
click at [406, 306] on input "Lesson 3- Addition, Counting Backwards, Money, Missing Numbers," at bounding box center [369, 294] width 418 height 25
type input "Lesson 3- Addition, Counting Backwards, Money, Missing Numbers, even/odd, verti…"
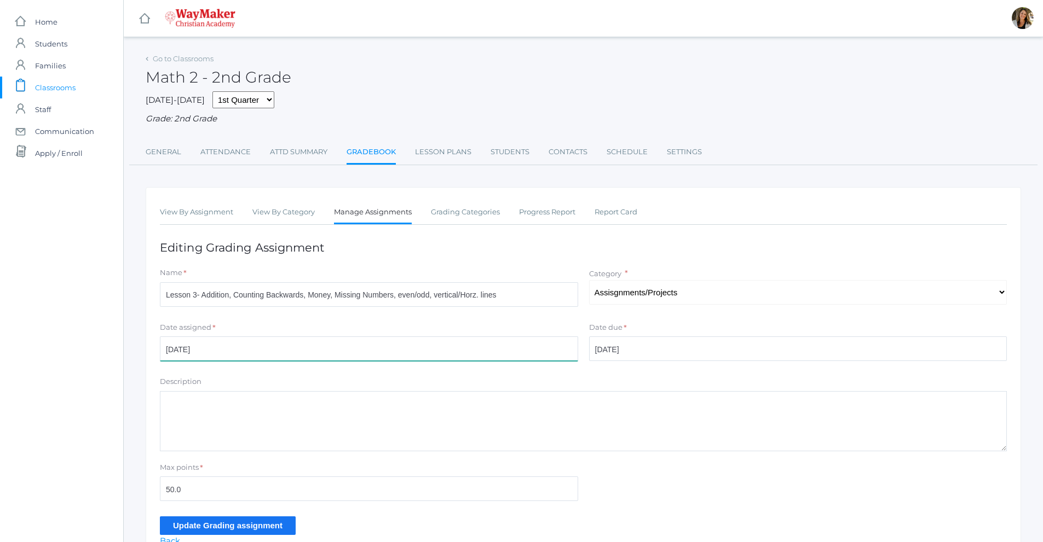
drag, startPoint x: 469, startPoint y: 299, endPoint x: 520, endPoint y: 352, distance: 73.9
click at [520, 352] on input "[DATE]" at bounding box center [369, 349] width 418 height 25
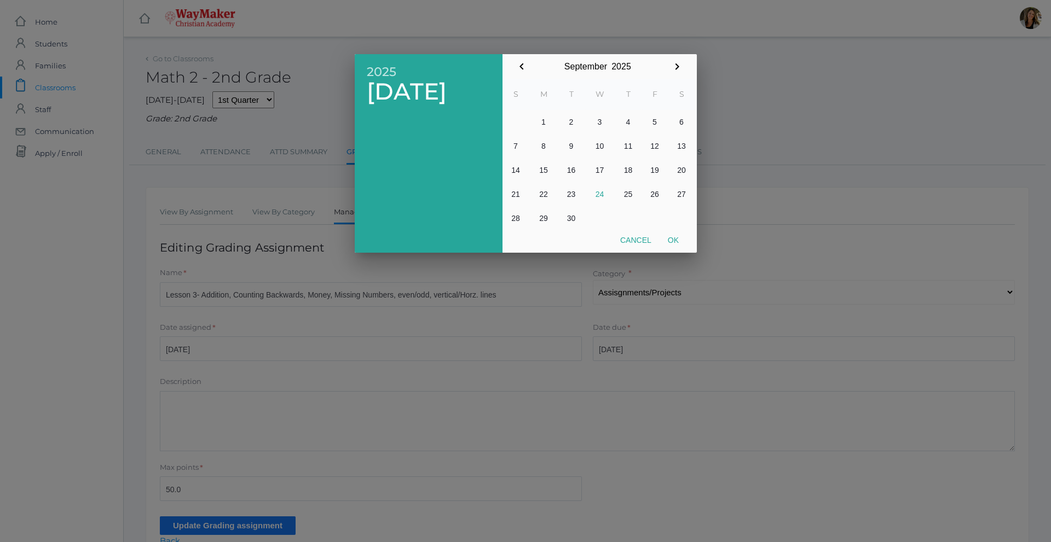
click at [509, 286] on div at bounding box center [525, 203] width 1051 height 678
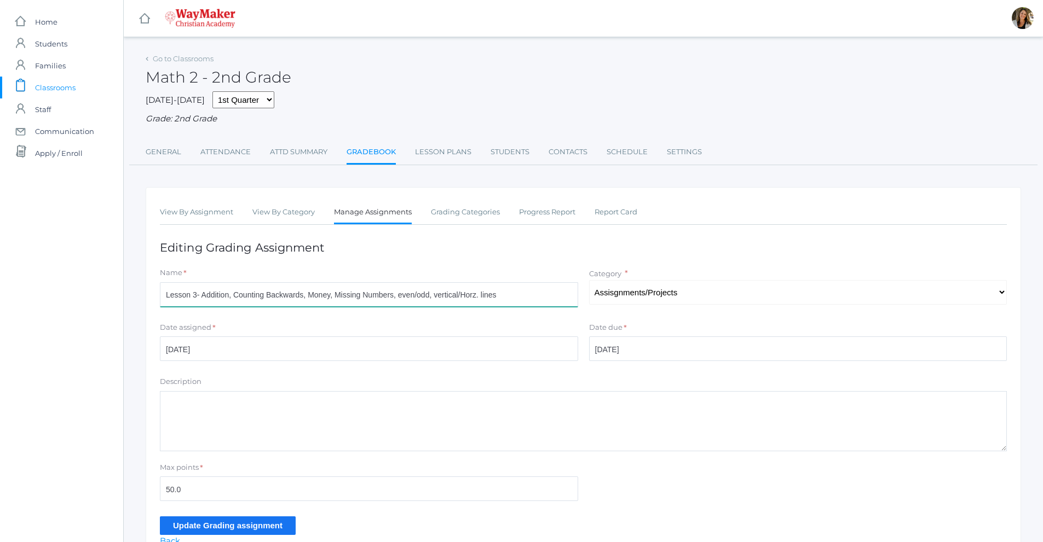
drag, startPoint x: 519, startPoint y: 296, endPoint x: 197, endPoint y: 283, distance: 322.1
click at [197, 283] on div "Name * Lesson 3- Addition, Counting Backwards, Money, Missing Numbers, even/odd…" at bounding box center [369, 287] width 418 height 39
click at [230, 90] on div "Math 2 - 2nd Grade" at bounding box center [583, 71] width 875 height 41
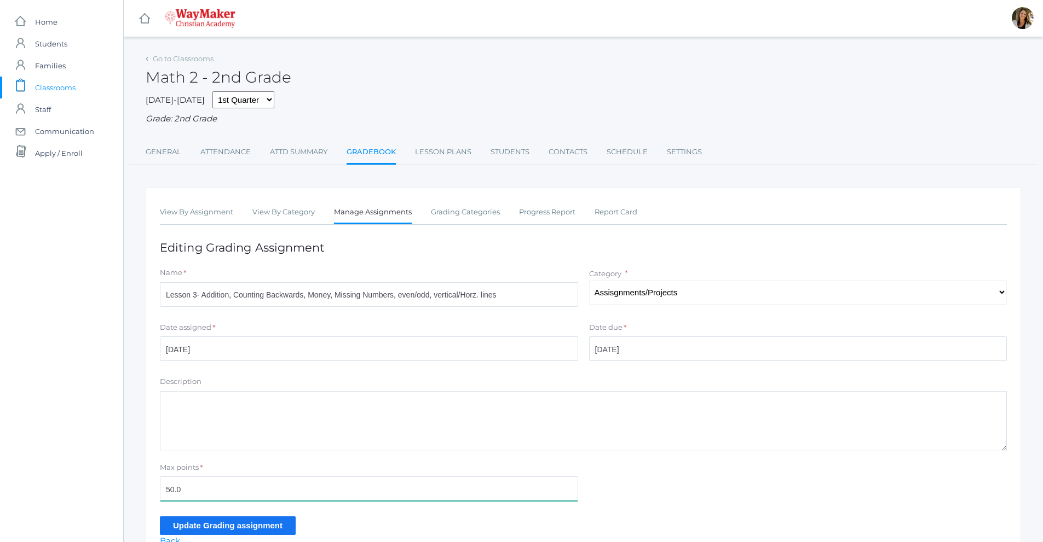
click at [204, 490] on input "50.0" at bounding box center [369, 489] width 418 height 25
type input "5"
type input "42"
click at [218, 523] on input "Update Grading assignment" at bounding box center [228, 526] width 136 height 18
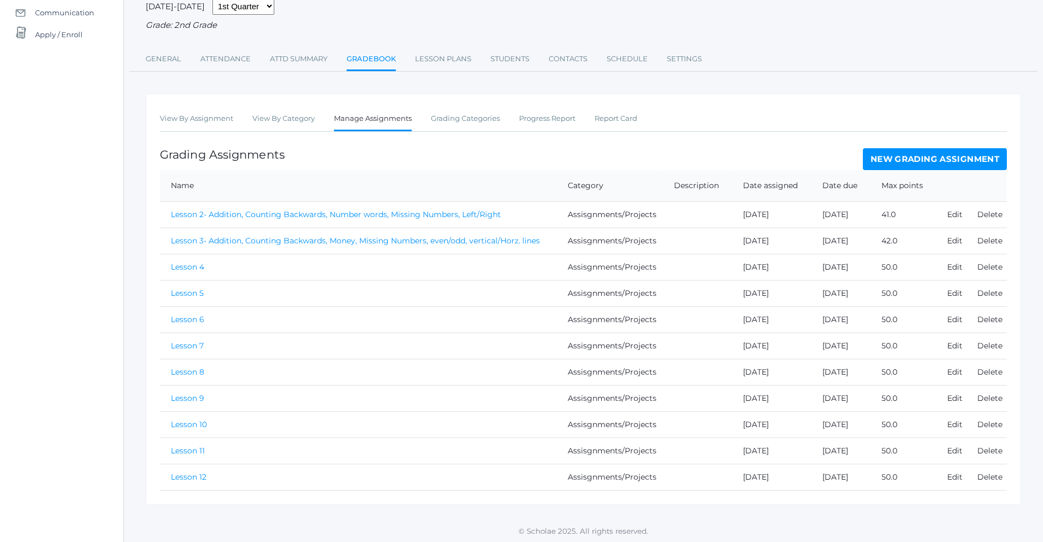
scroll to position [123, 0]
click at [954, 264] on link "Edit" at bounding box center [954, 265] width 15 height 10
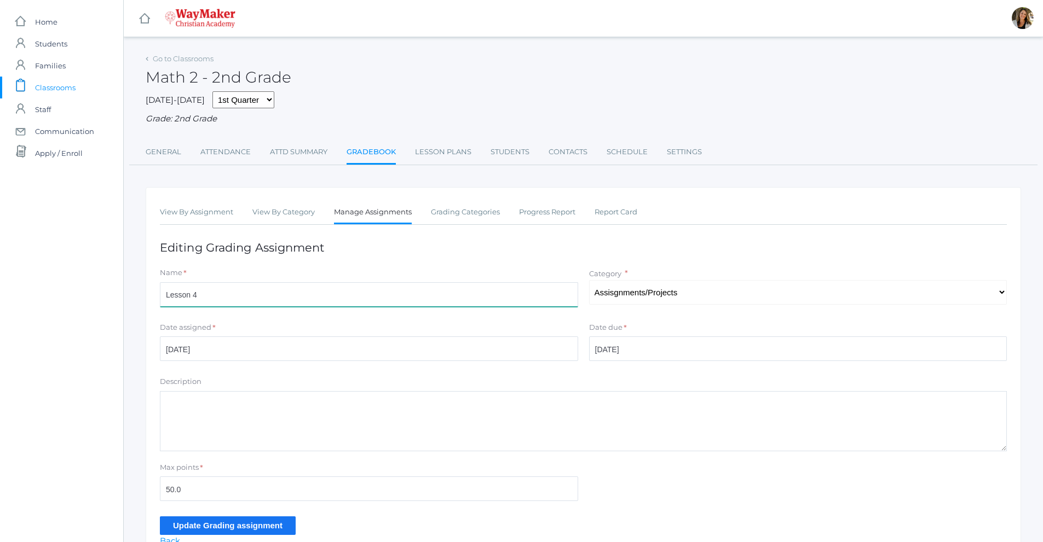
click at [278, 304] on input "Lesson 4" at bounding box center [369, 294] width 418 height 25
paste input "Addition, Counting Backwards, Money, Missing Numbers, even/odd, vertical/Horz. …"
click at [429, 297] on input "Lesson 4- Addition, Counting Backwards, Money, Missing Numbers, even/odd, verti…" at bounding box center [369, 294] width 418 height 25
click at [496, 301] on input "Lesson 4- Addition, Counting Backwards, Money, Missing Numbers, time, vertical/…" at bounding box center [369, 294] width 418 height 25
drag, startPoint x: 303, startPoint y: 297, endPoint x: 239, endPoint y: 298, distance: 64.6
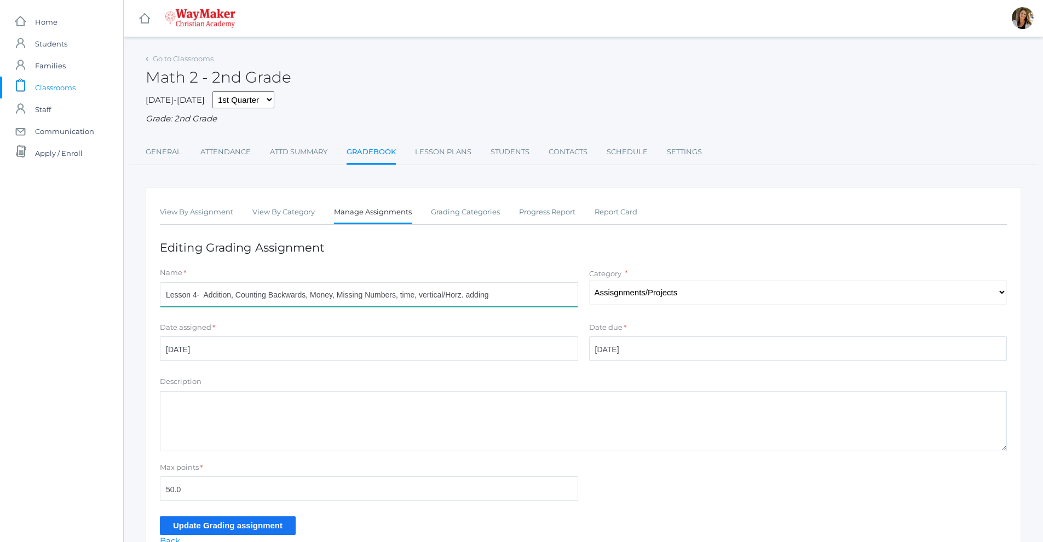
click at [239, 298] on input "Lesson 4- Addition, Counting Backwards, Money, Missing Numbers, time, vertical/…" at bounding box center [369, 294] width 418 height 25
type input "Lesson 4- Addition, Money, Missing Numbers, time, vertical/Horz. adding"
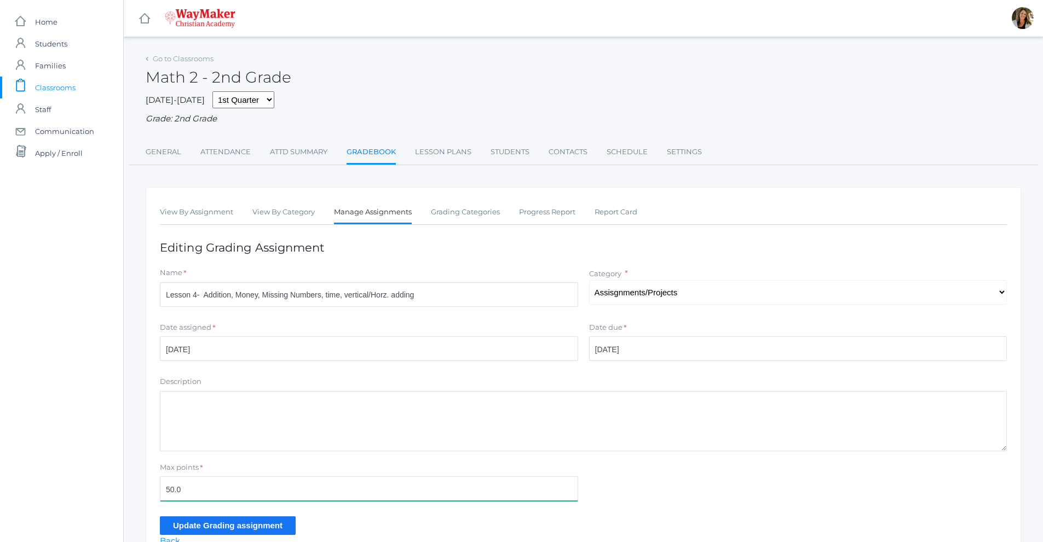
click at [206, 494] on input "50.0" at bounding box center [369, 489] width 418 height 25
type input "5"
type input "40"
click at [217, 530] on input "Update Grading assignment" at bounding box center [228, 526] width 136 height 18
